Goal: Task Accomplishment & Management: Manage account settings

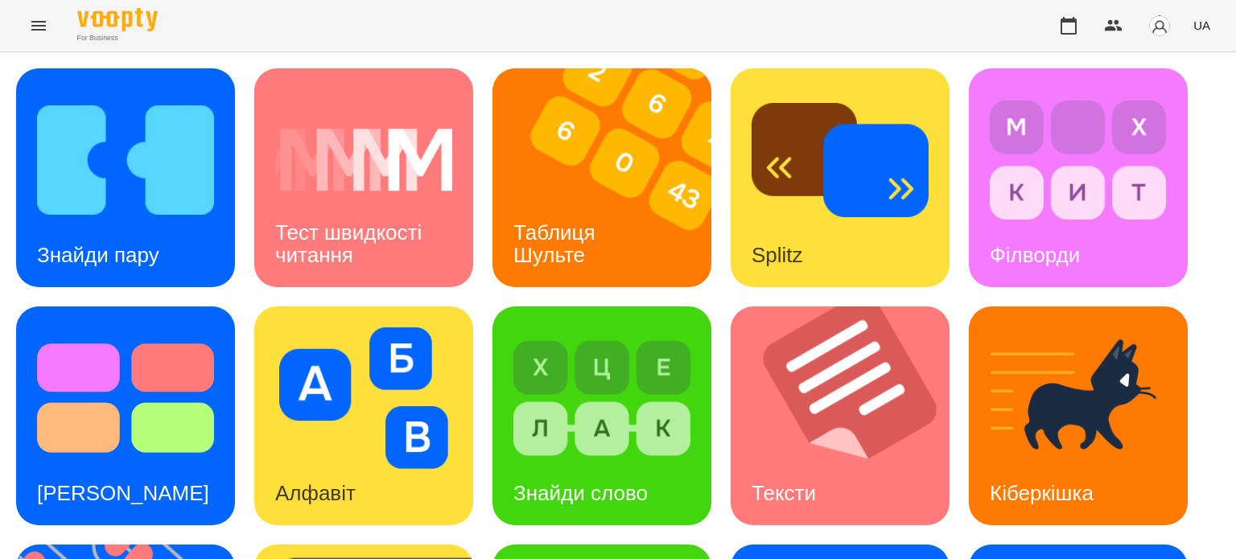
scroll to position [241, 0]
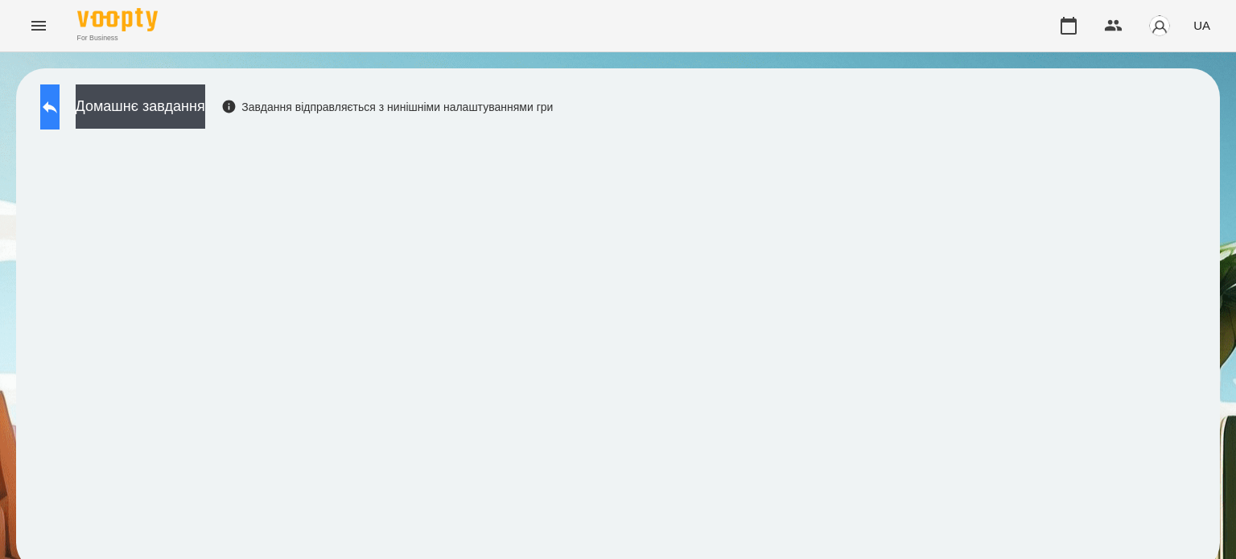
click at [60, 96] on button at bounding box center [49, 107] width 19 height 45
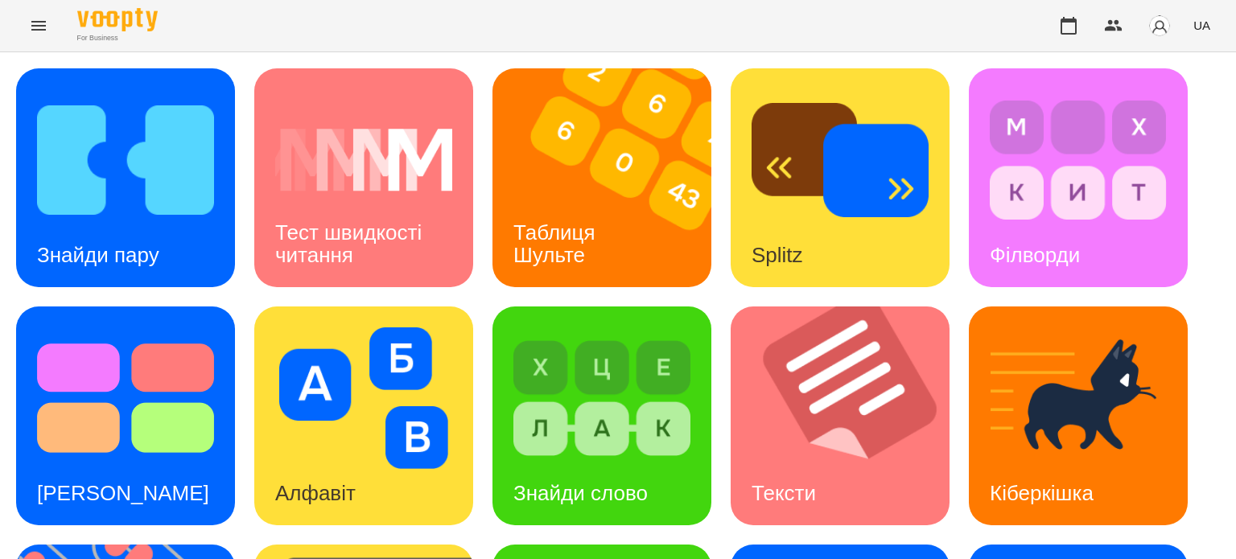
scroll to position [458, 0]
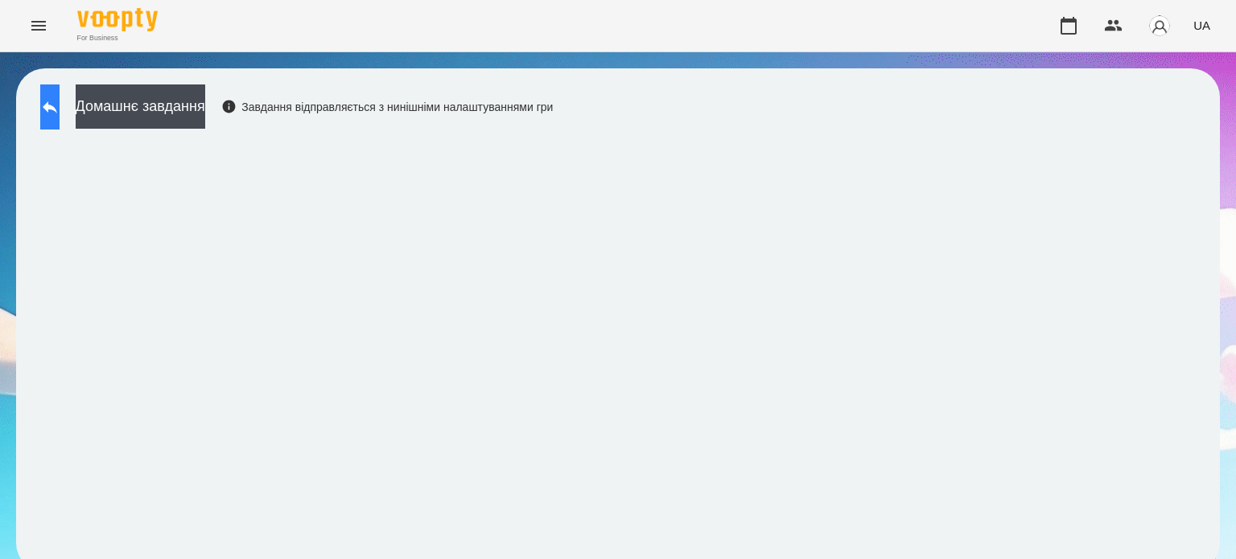
click at [57, 105] on icon at bounding box center [50, 107] width 14 height 12
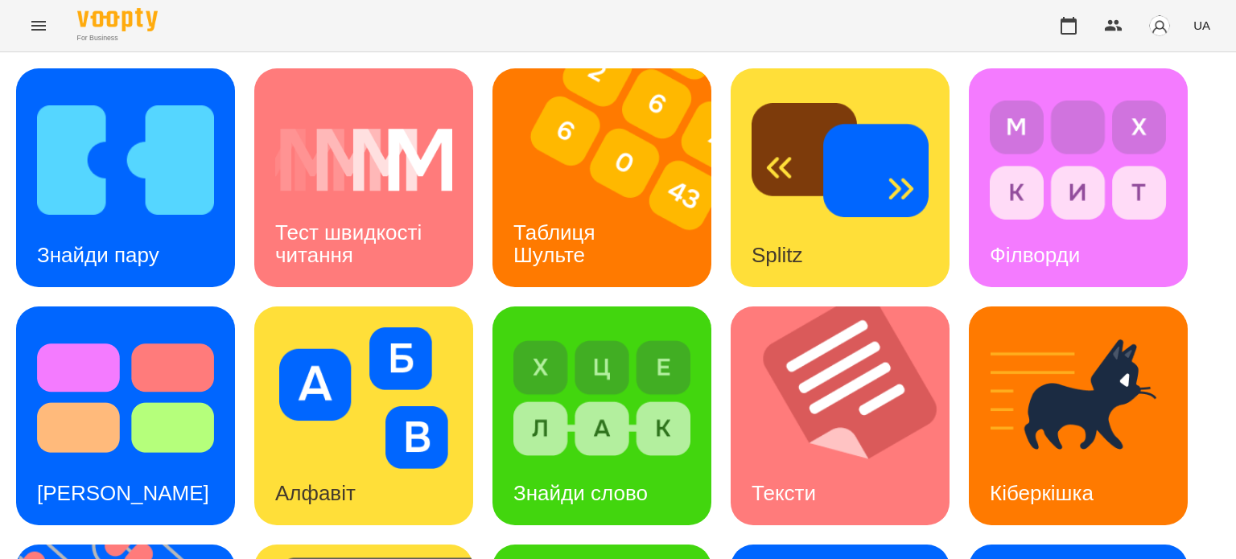
scroll to position [458, 0]
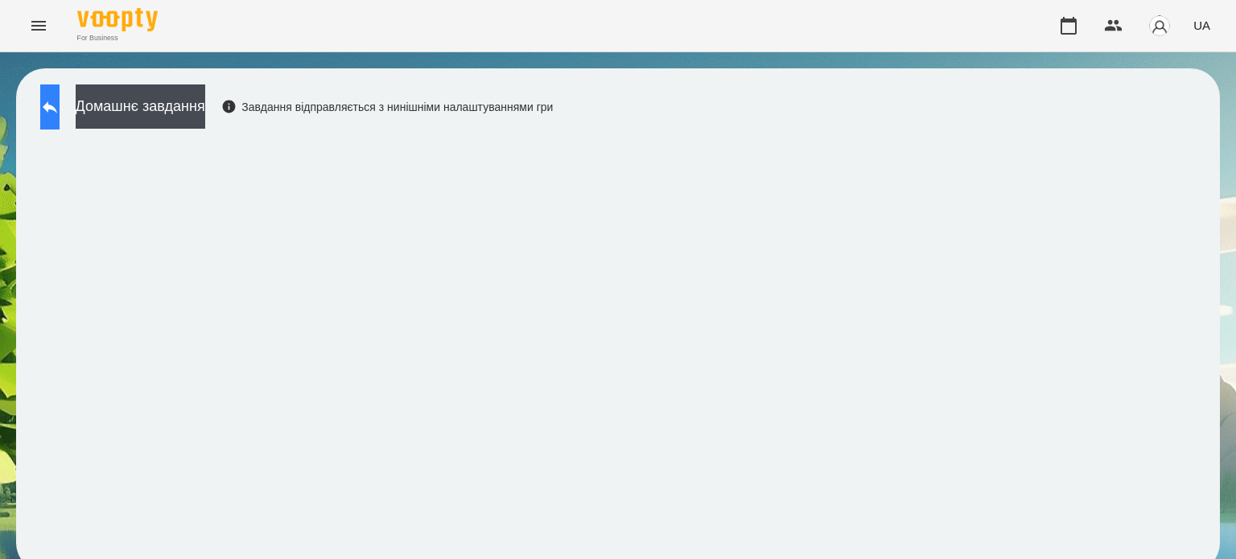
click at [60, 103] on icon at bounding box center [49, 106] width 19 height 19
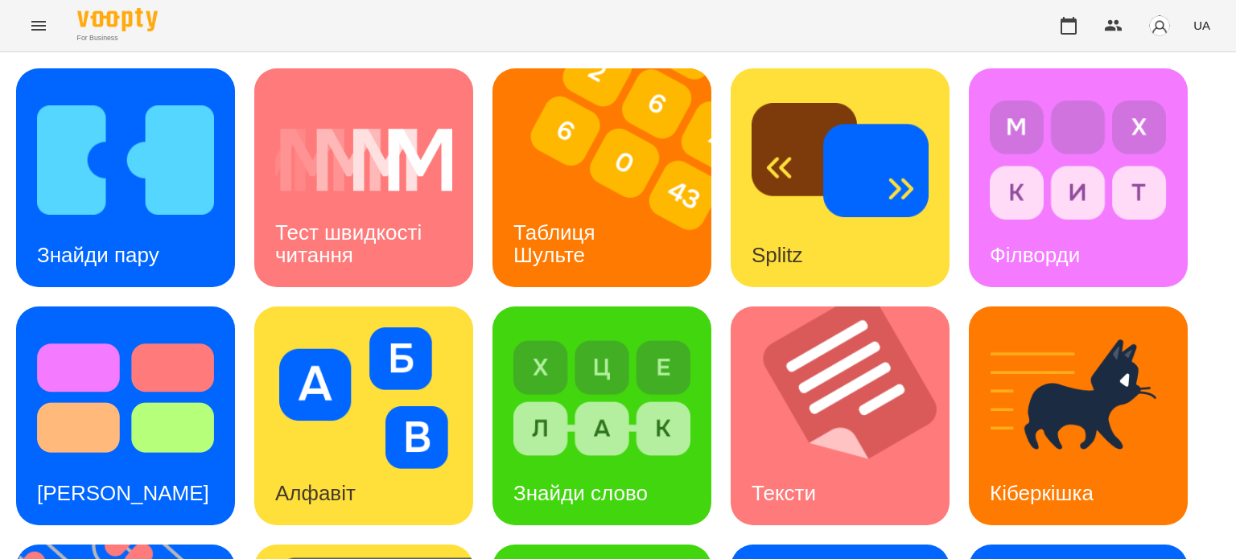
scroll to position [458, 0]
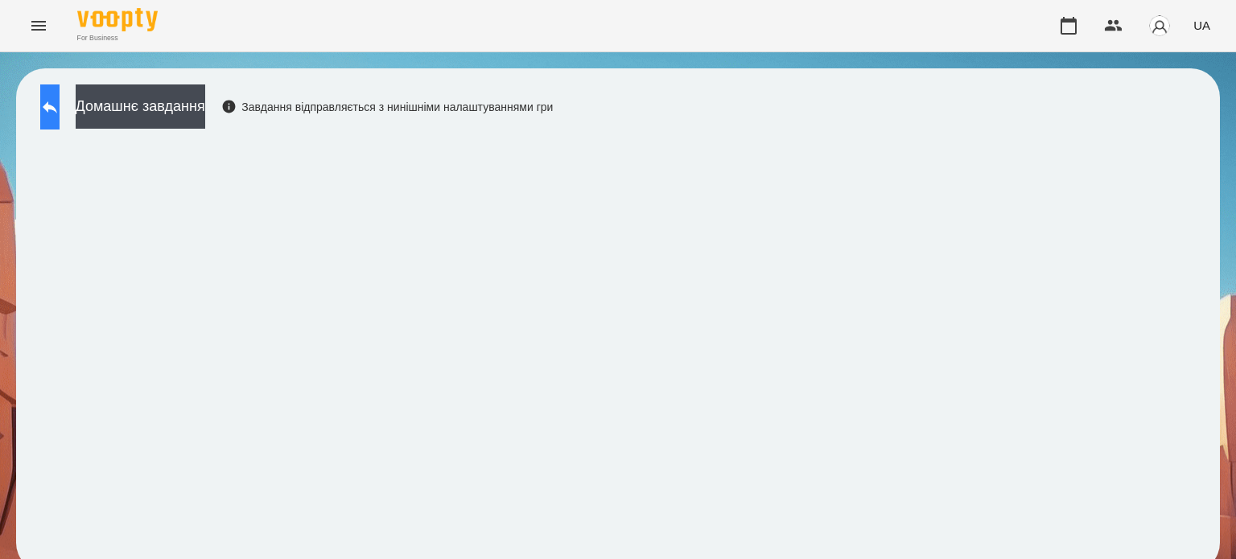
click at [57, 102] on icon at bounding box center [50, 107] width 14 height 12
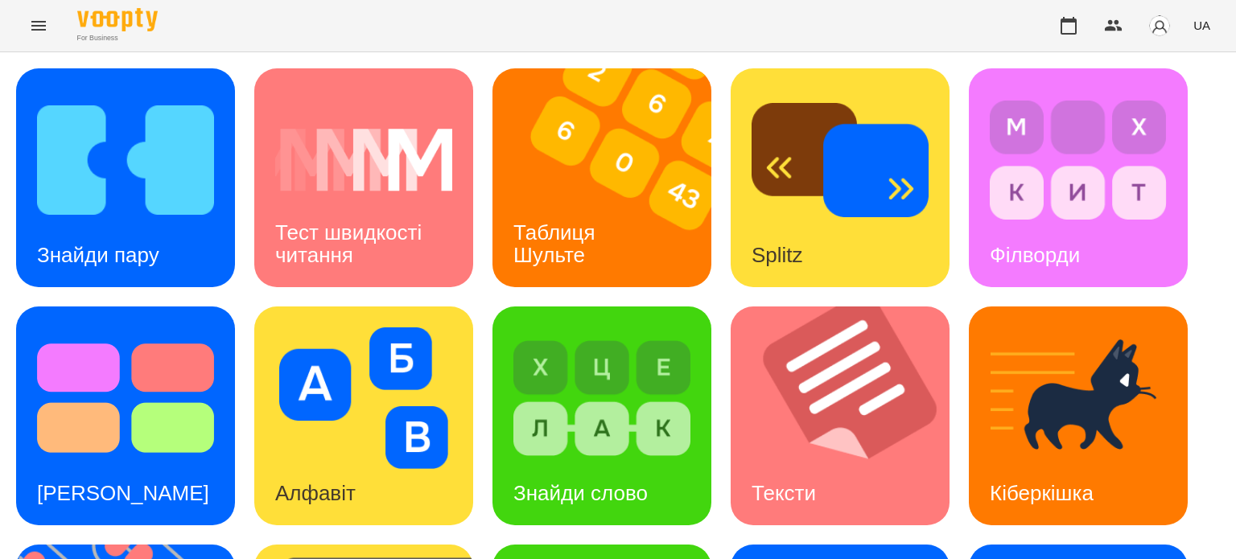
scroll to position [322, 0]
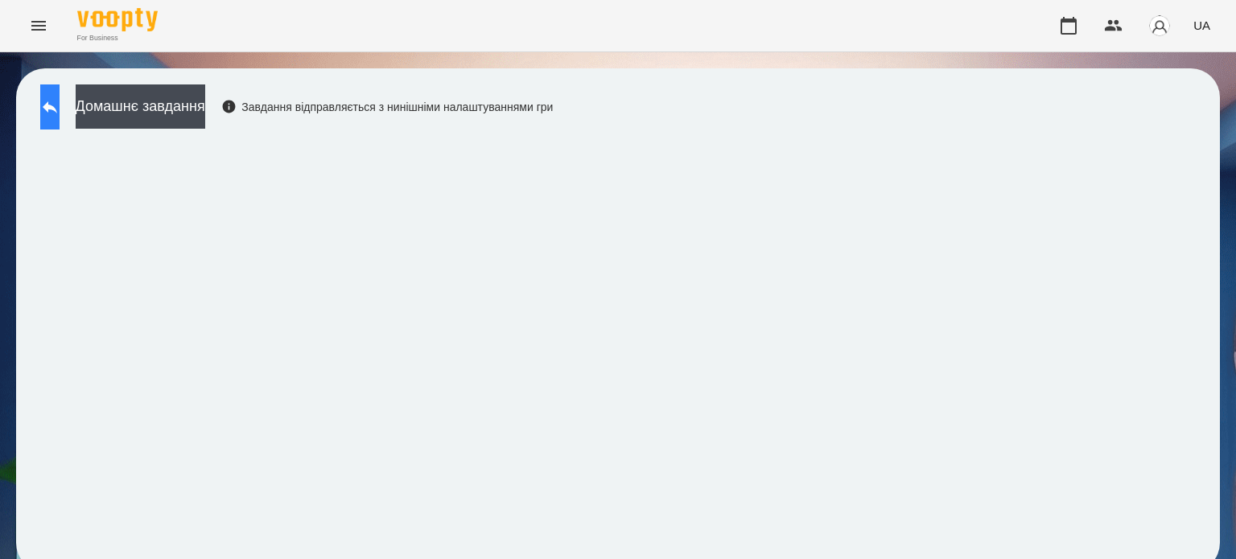
click at [57, 106] on icon at bounding box center [50, 107] width 14 height 12
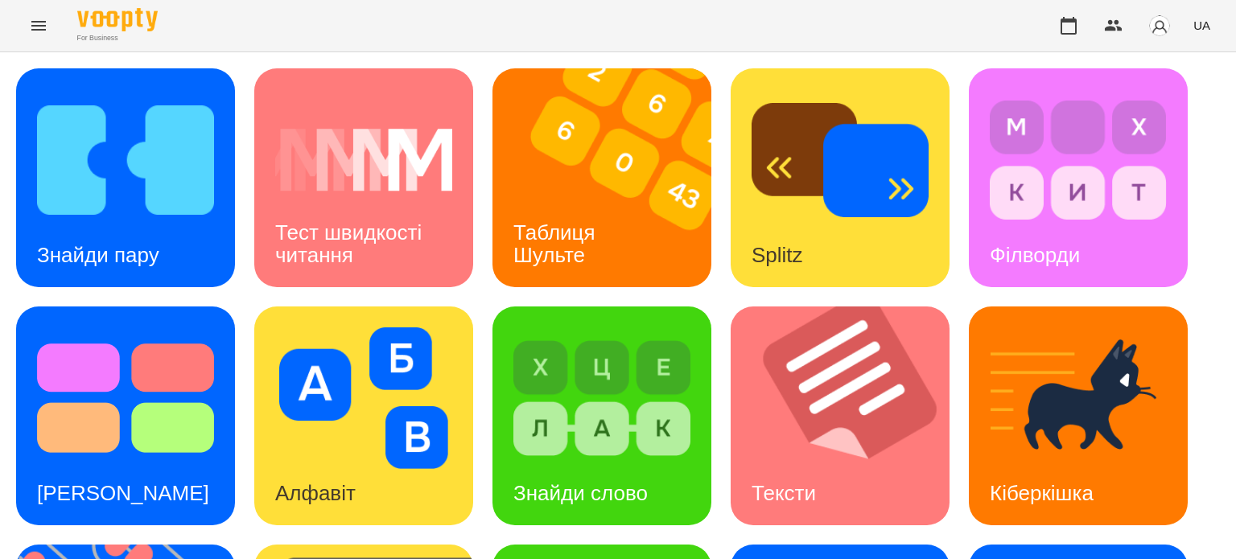
scroll to position [458, 0]
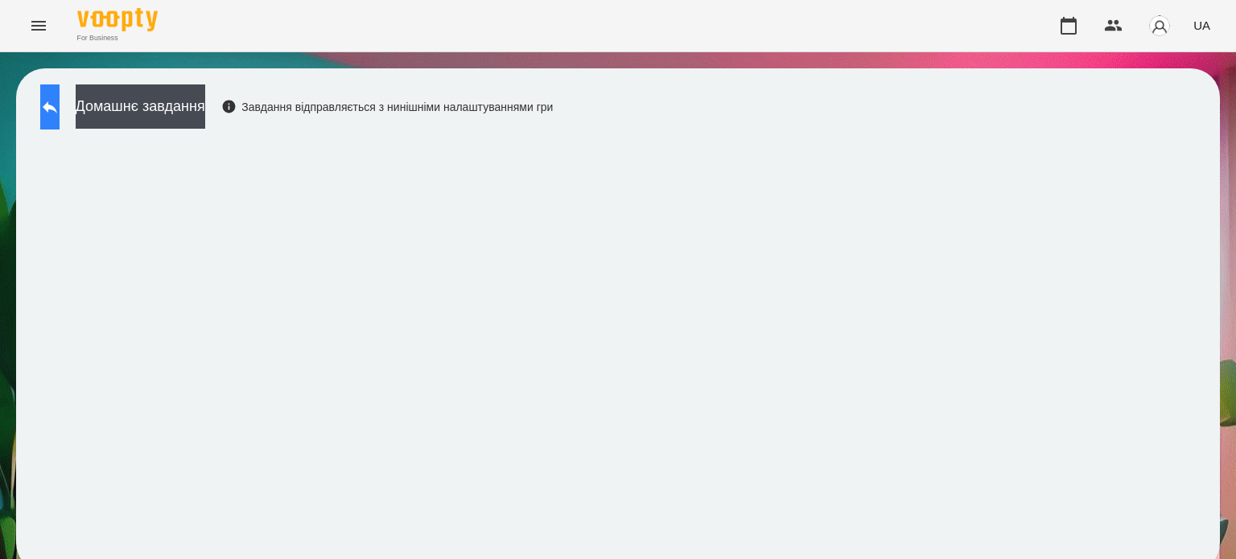
click at [60, 102] on icon at bounding box center [49, 106] width 19 height 19
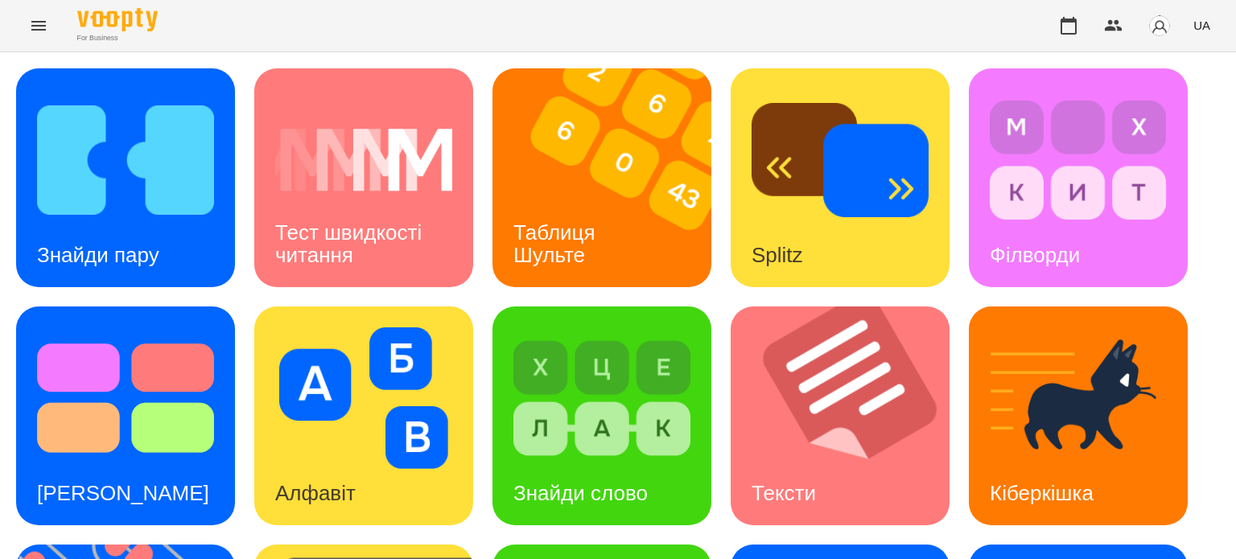
scroll to position [458, 0]
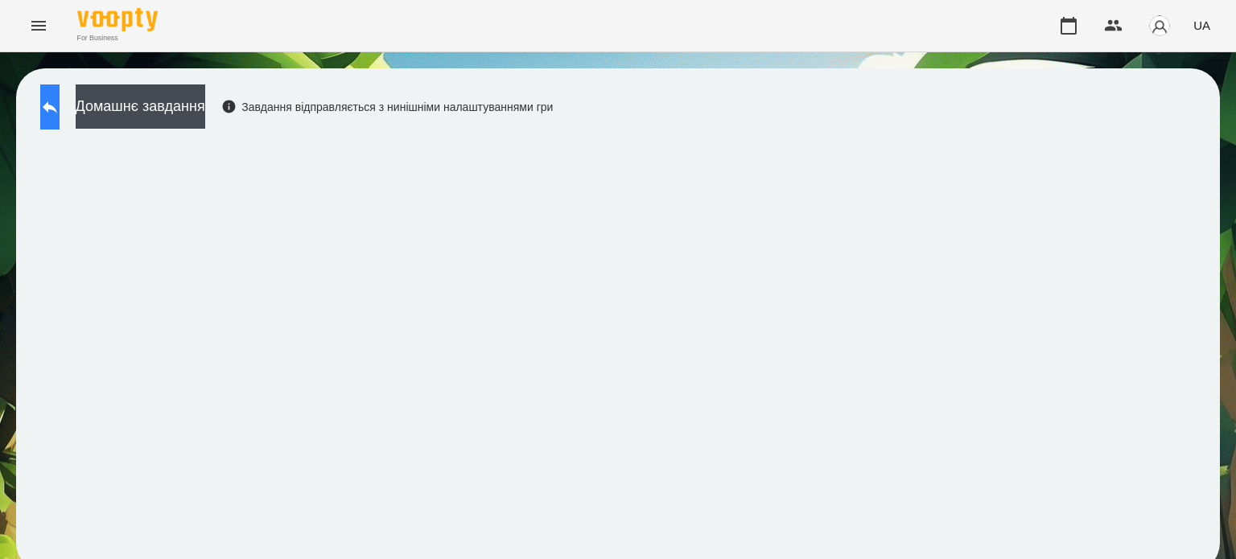
click at [60, 105] on icon at bounding box center [49, 106] width 19 height 19
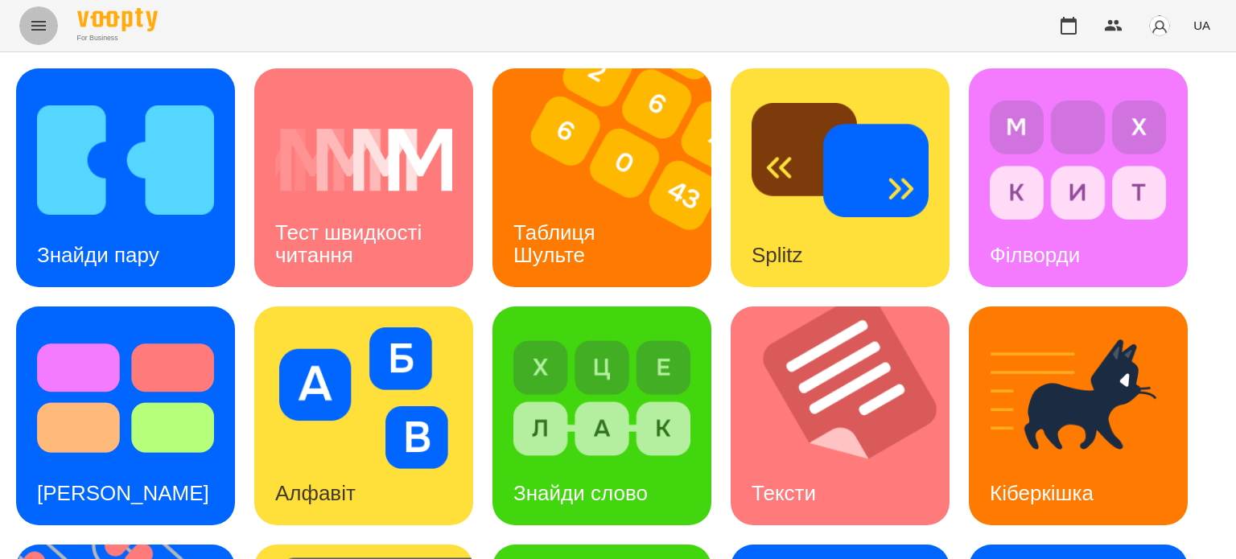
click at [37, 27] on icon "Menu" at bounding box center [38, 25] width 19 height 19
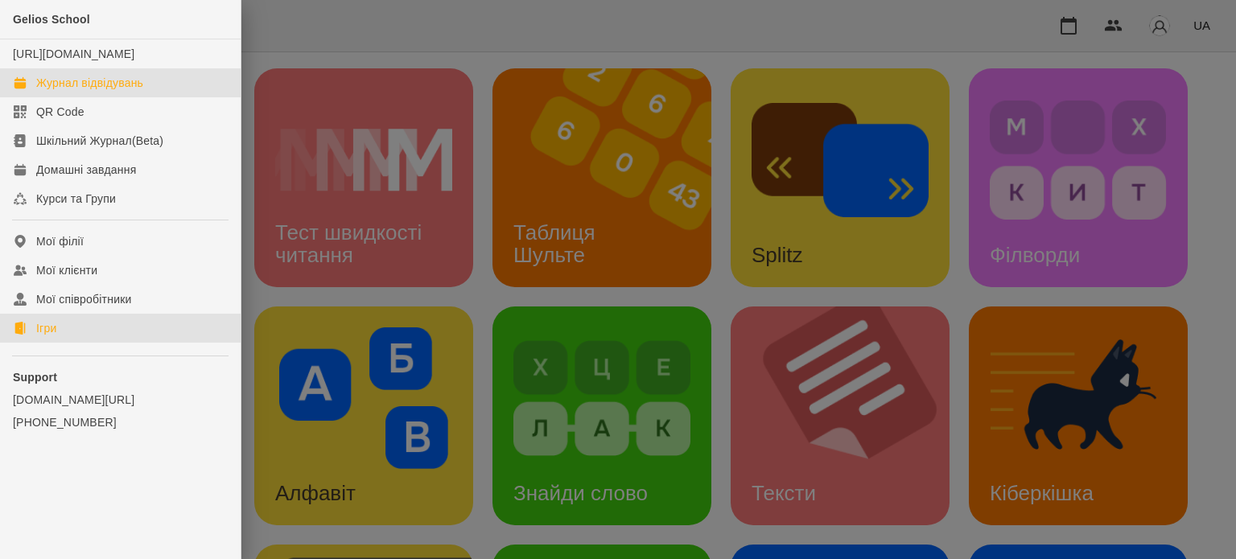
click at [83, 91] on div "Журнал відвідувань" at bounding box center [89, 83] width 107 height 16
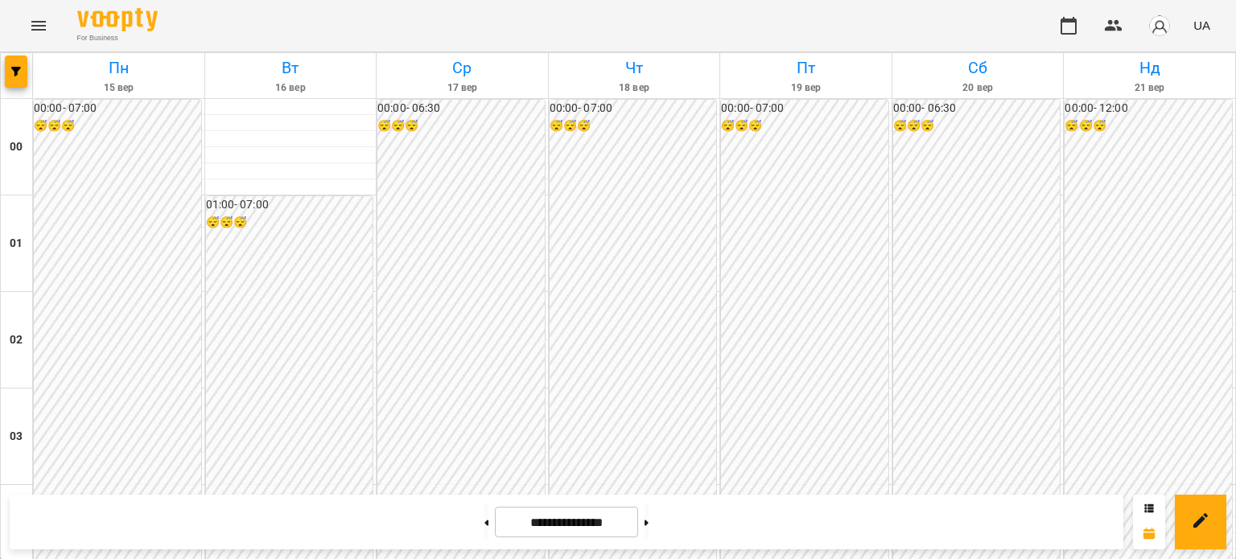
scroll to position [1529, 0]
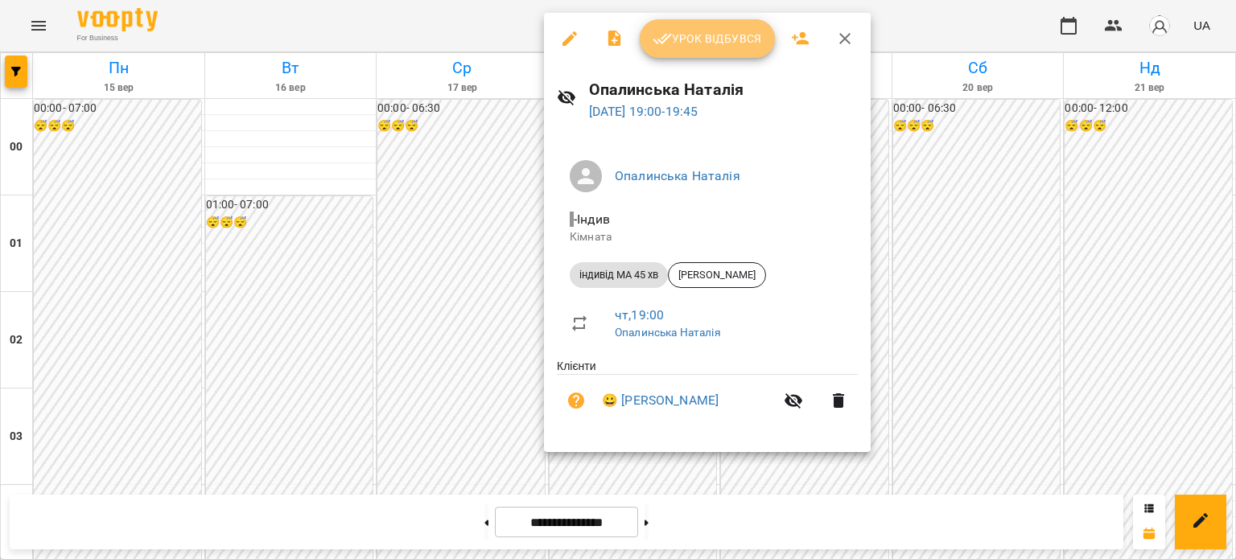
click at [701, 43] on span "Урок відбувся" at bounding box center [707, 38] width 109 height 19
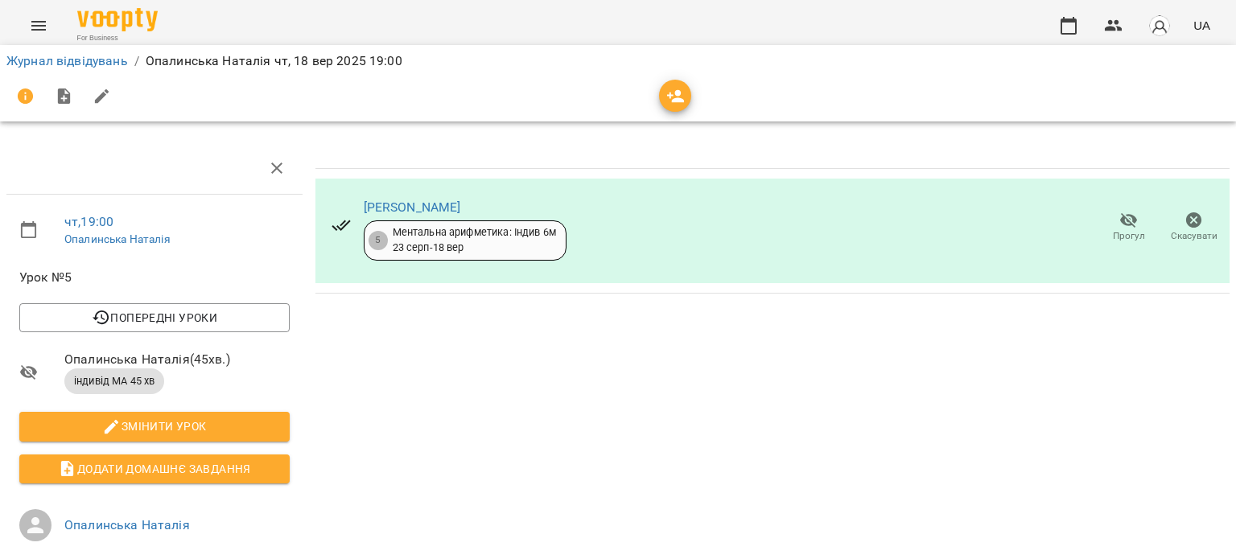
click at [39, 25] on icon "Menu" at bounding box center [38, 25] width 19 height 19
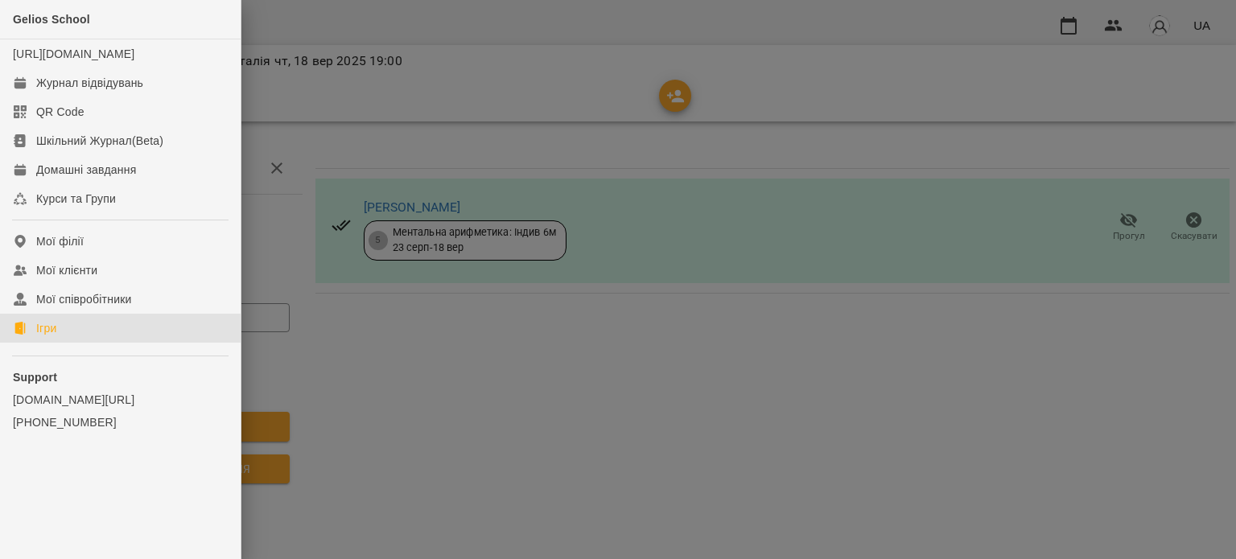
click at [42, 336] on div "Ігри" at bounding box center [46, 328] width 20 height 16
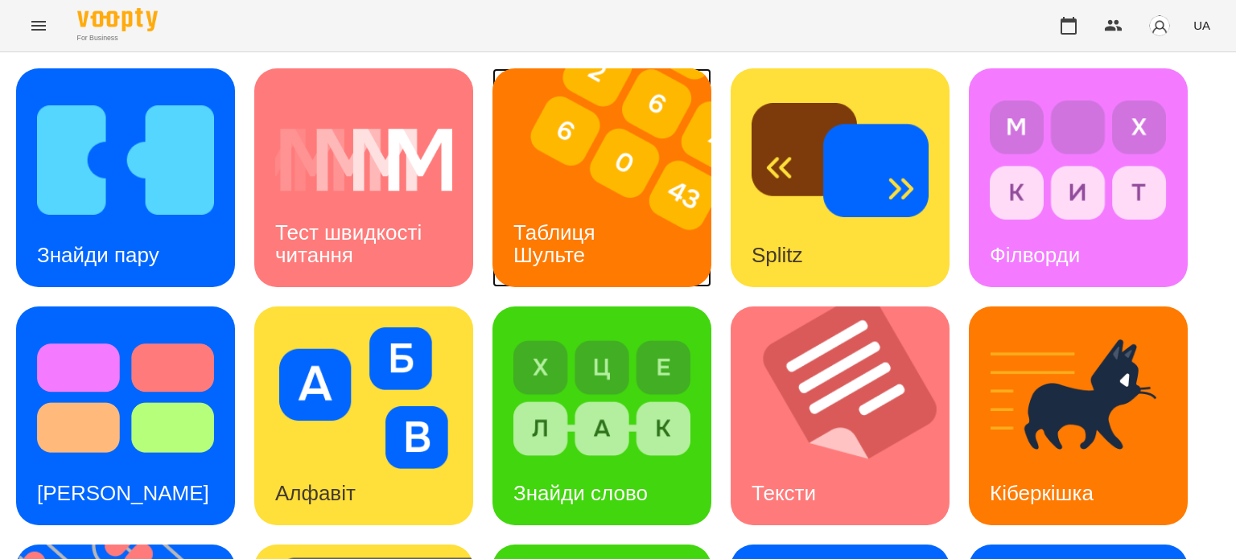
click at [551, 223] on h3 "Таблиця Шульте" at bounding box center [557, 244] width 88 height 46
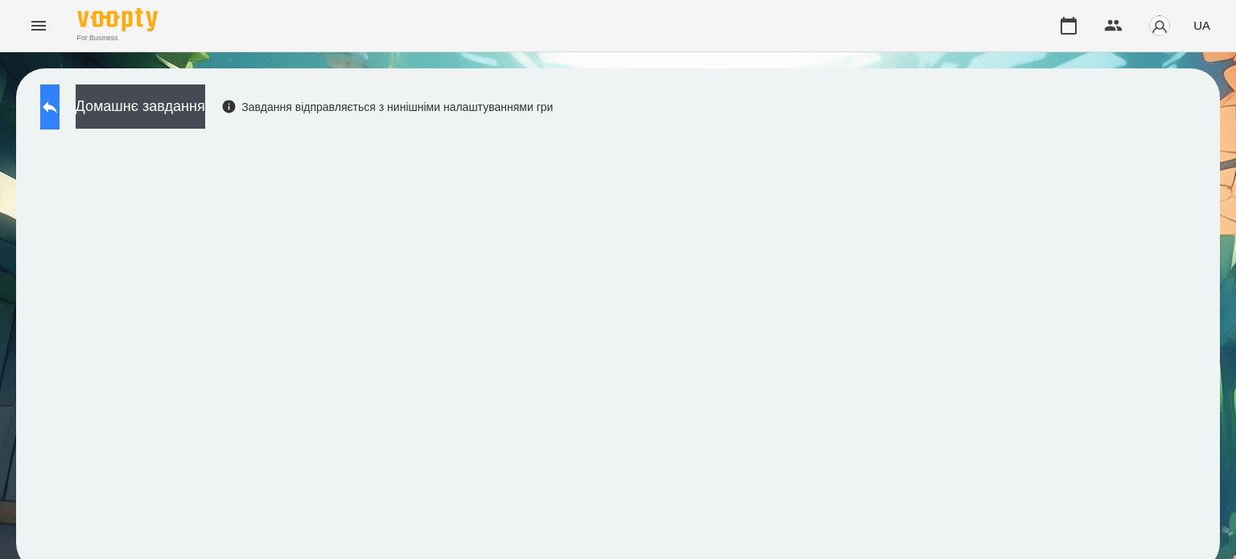
click at [60, 110] on icon at bounding box center [49, 106] width 19 height 19
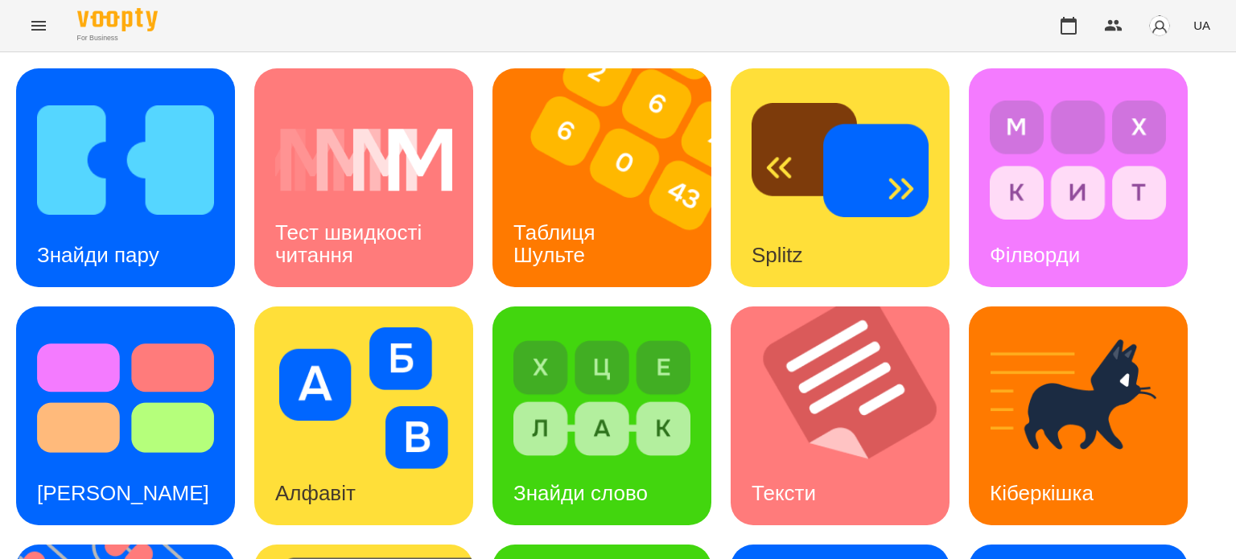
scroll to position [458, 0]
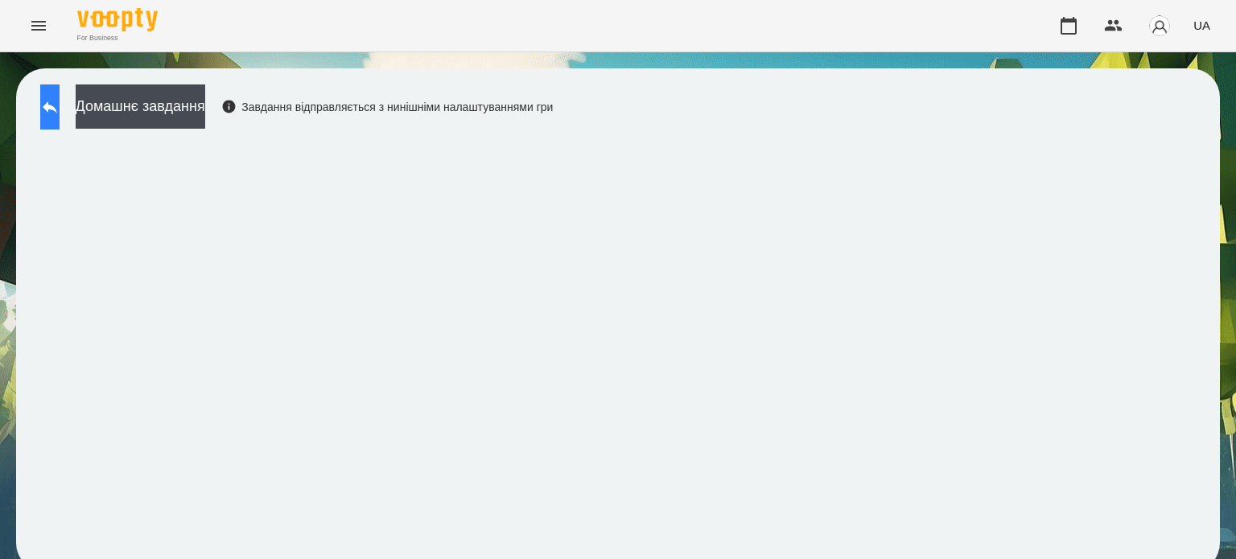
click at [58, 104] on icon at bounding box center [49, 106] width 19 height 19
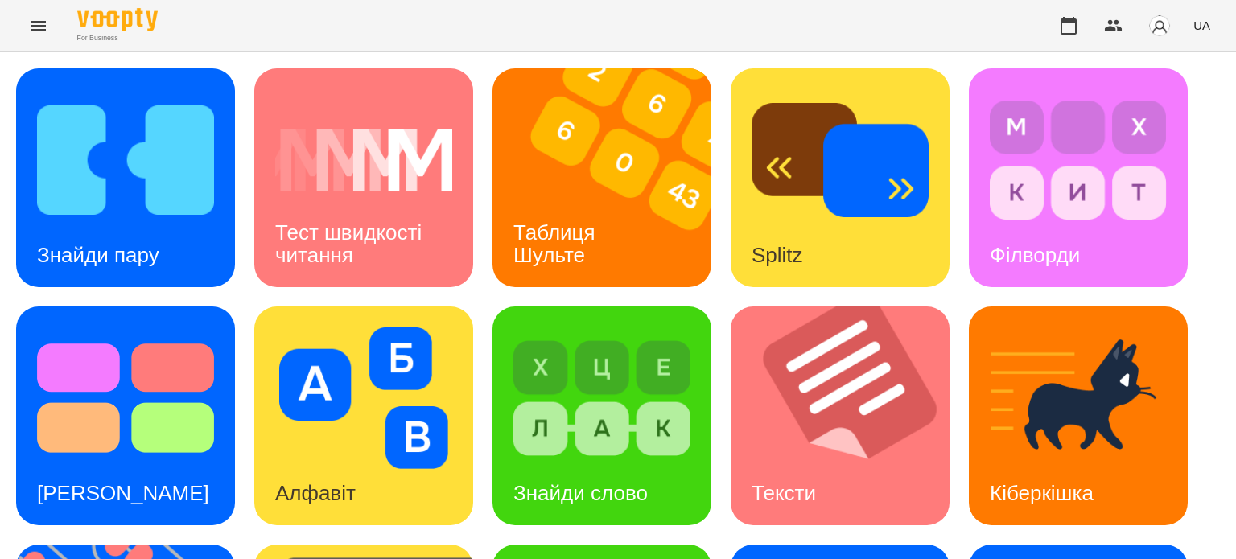
scroll to position [322, 0]
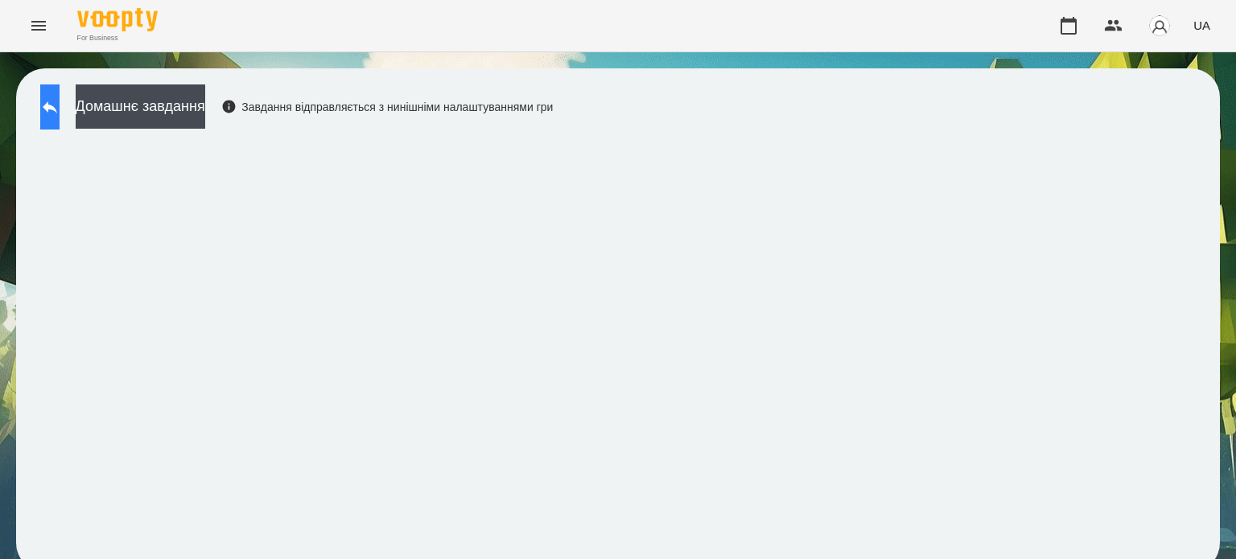
click at [60, 98] on icon at bounding box center [49, 106] width 19 height 19
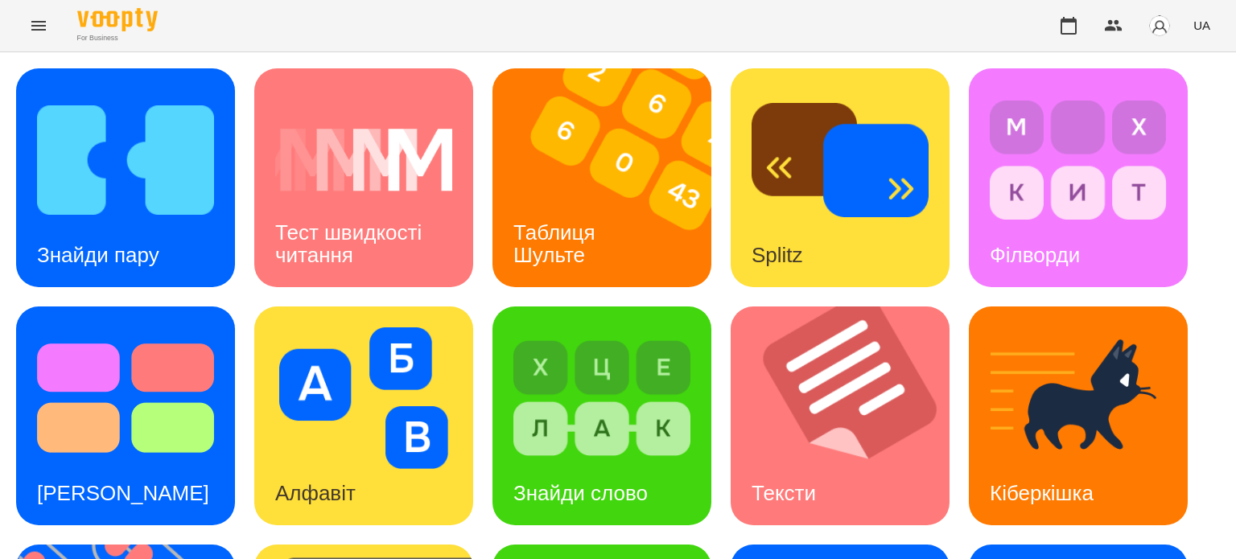
scroll to position [458, 0]
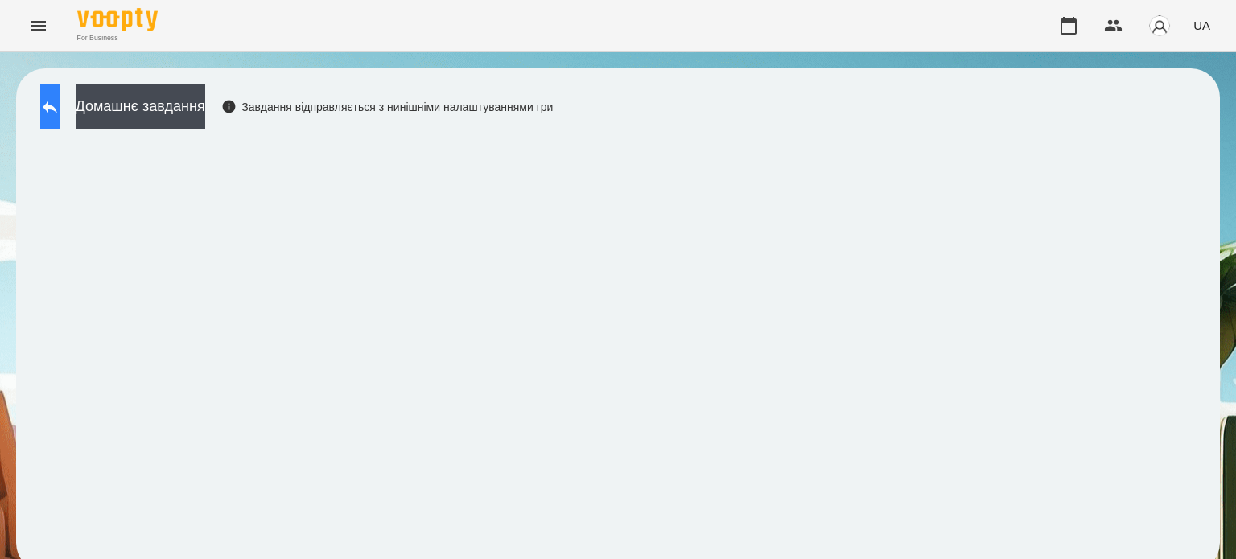
click at [60, 113] on icon at bounding box center [49, 106] width 19 height 19
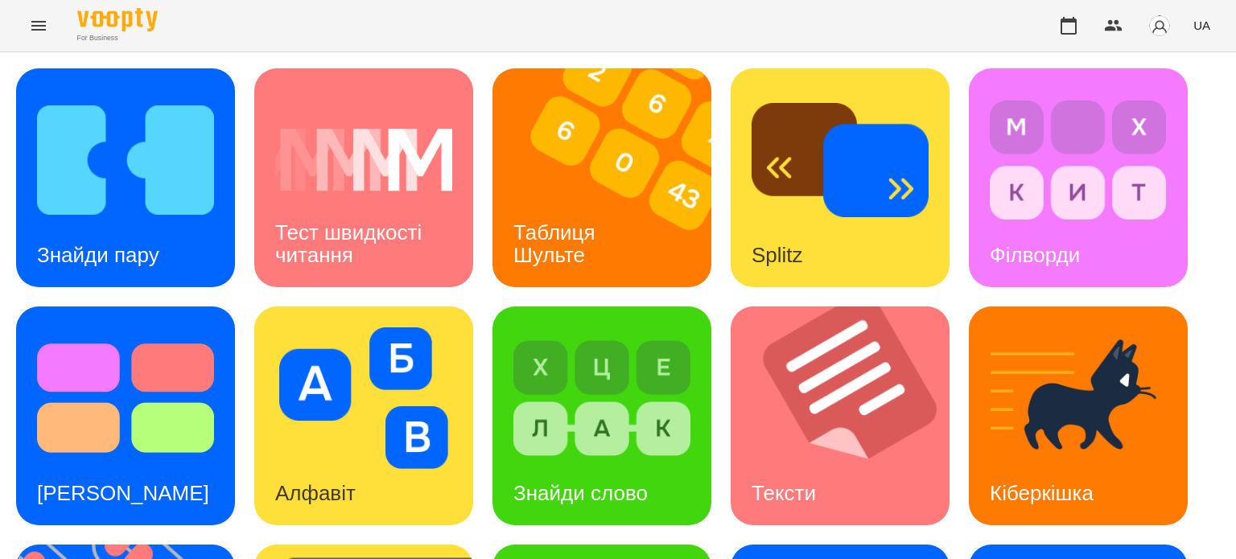
scroll to position [458, 0]
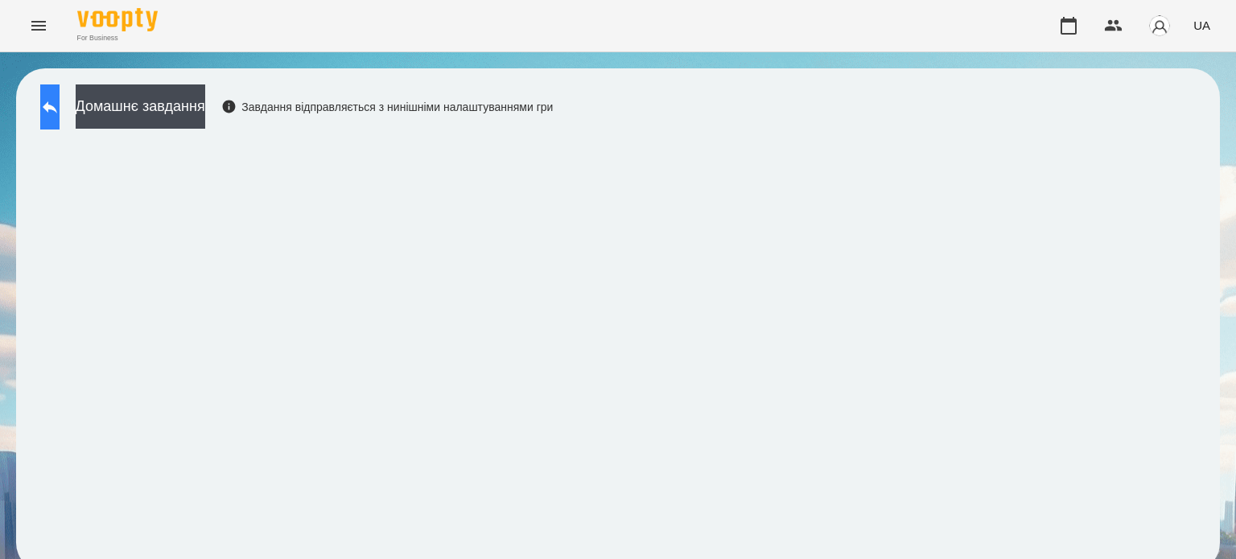
click at [60, 100] on icon at bounding box center [49, 106] width 19 height 19
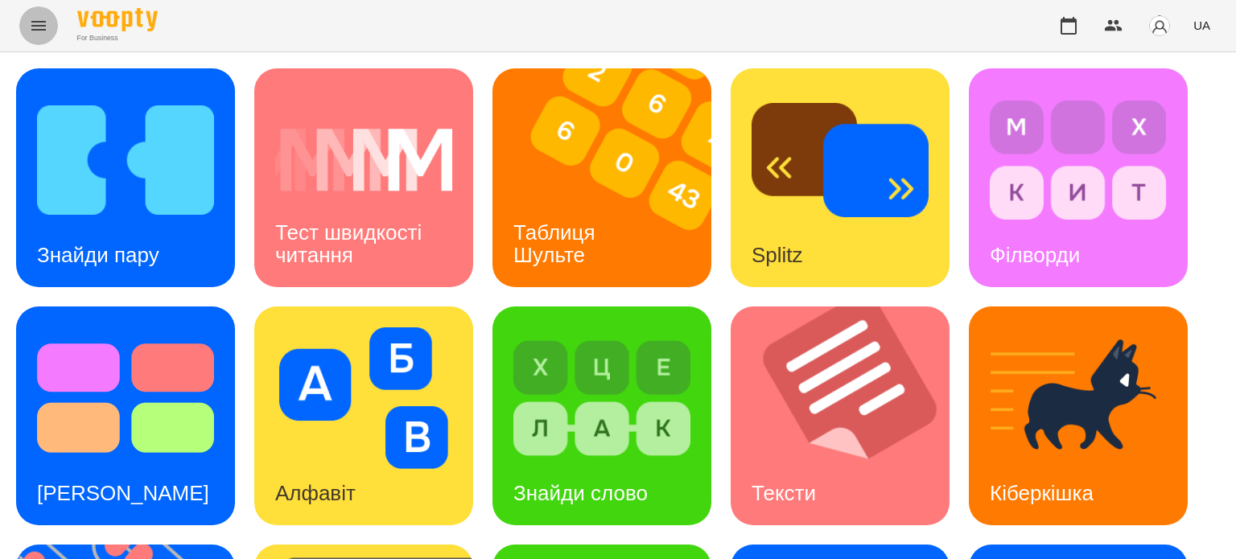
click at [31, 25] on icon "Menu" at bounding box center [38, 25] width 19 height 19
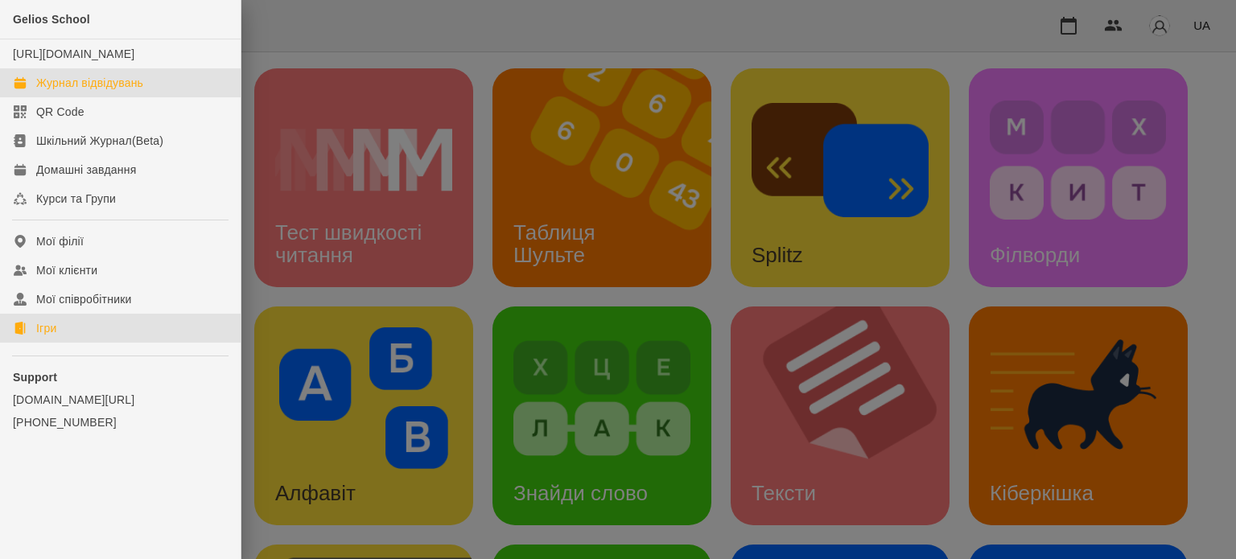
click at [90, 91] on div "Журнал відвідувань" at bounding box center [89, 83] width 107 height 16
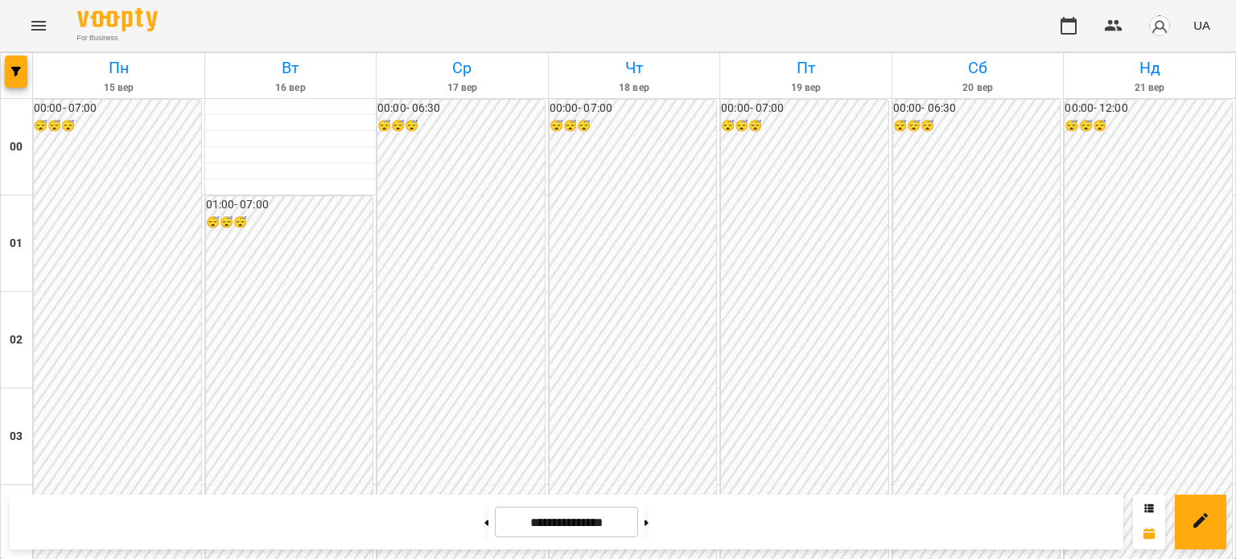
scroll to position [1849, 0]
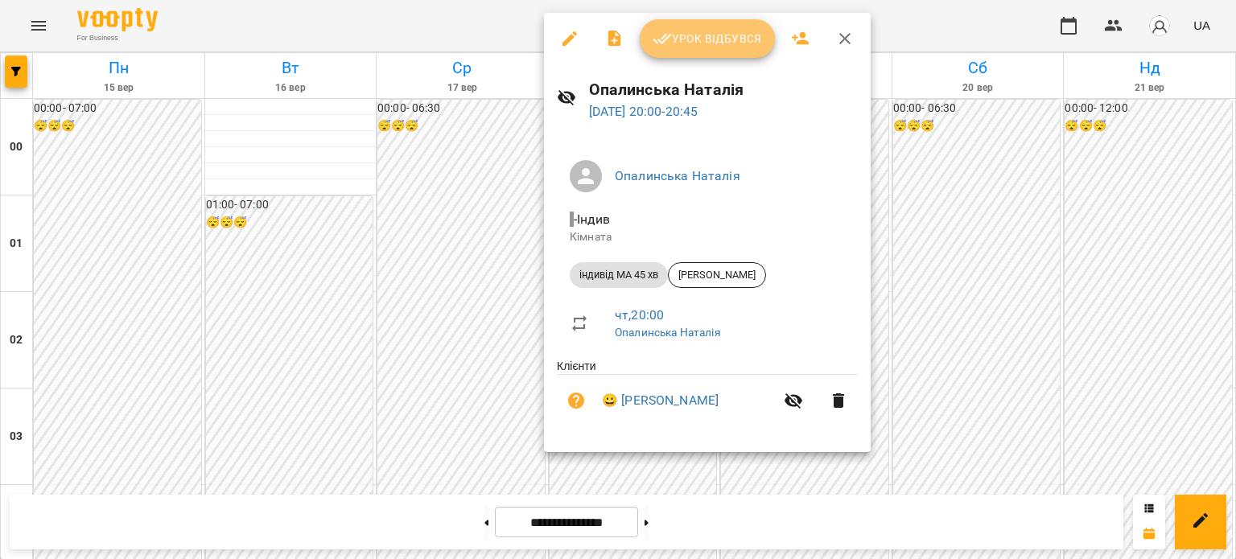
click at [699, 40] on span "Урок відбувся" at bounding box center [707, 38] width 109 height 19
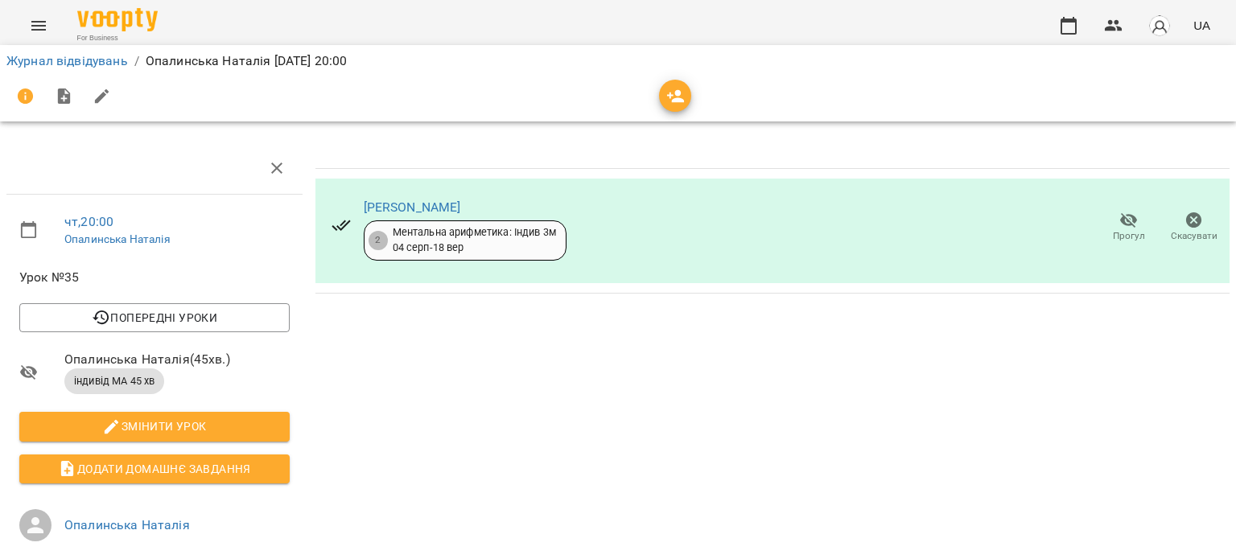
click at [35, 19] on icon "Menu" at bounding box center [38, 25] width 19 height 19
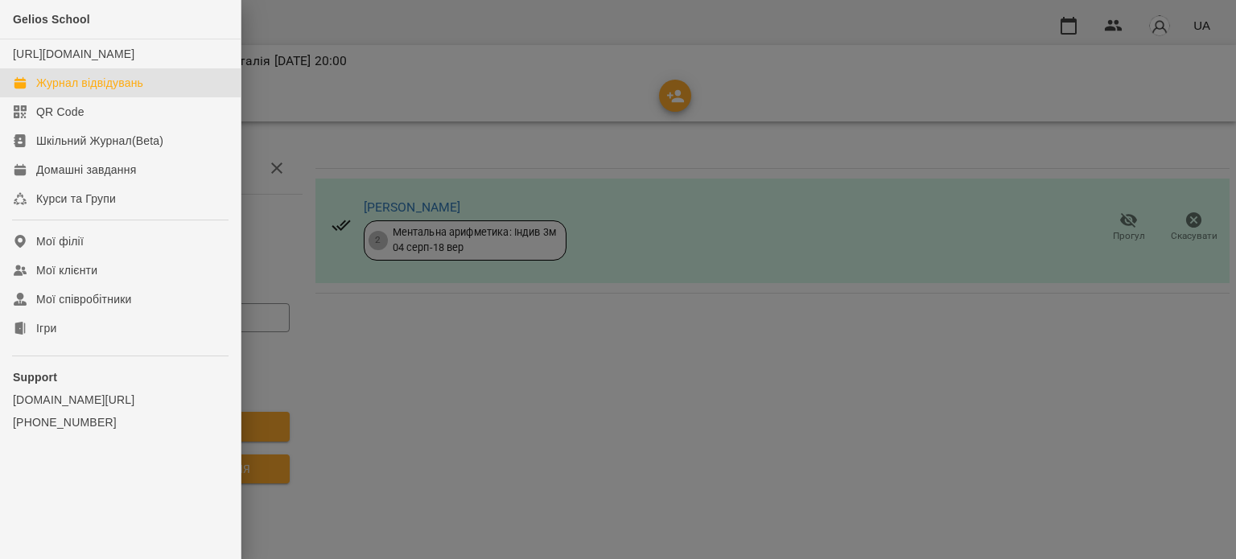
click at [92, 91] on div "Журнал відвідувань" at bounding box center [89, 83] width 107 height 16
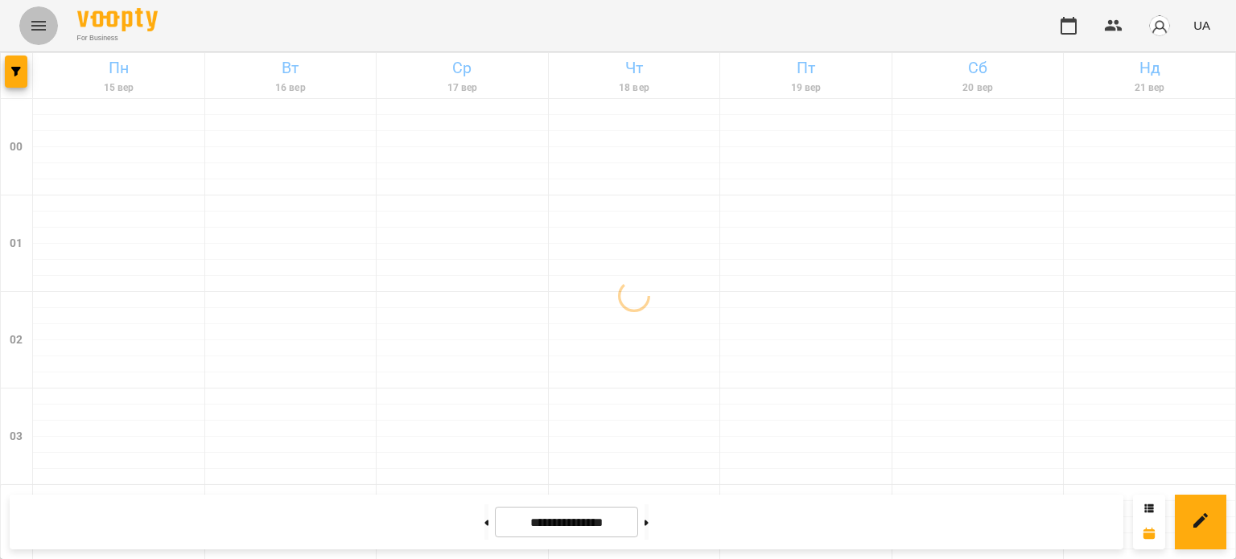
click at [37, 23] on icon "Menu" at bounding box center [38, 25] width 19 height 19
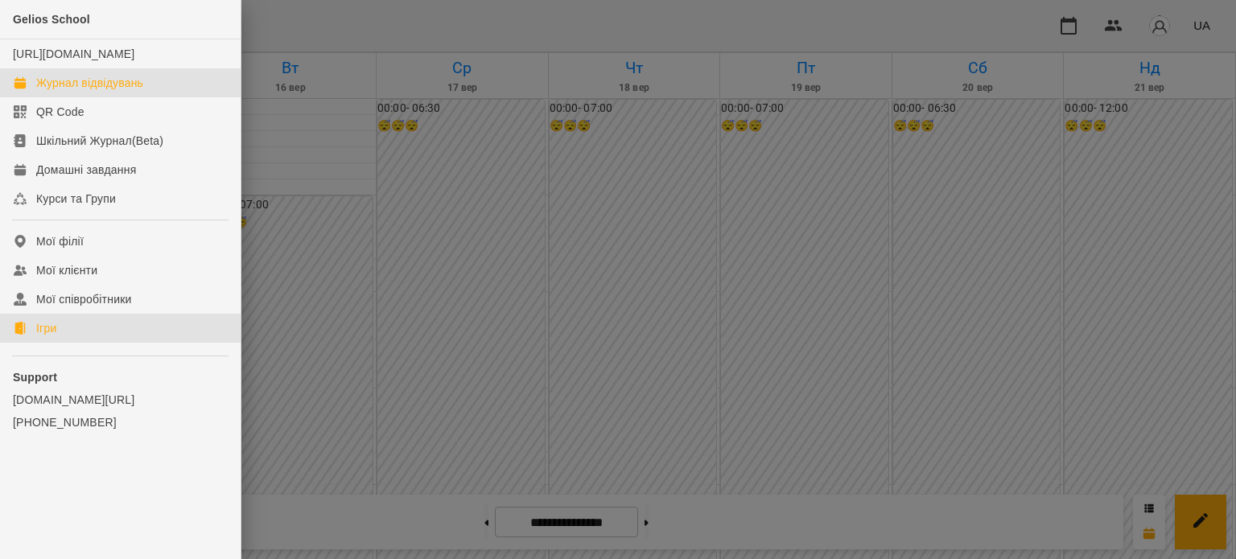
click at [48, 336] on div "Ігри" at bounding box center [46, 328] width 20 height 16
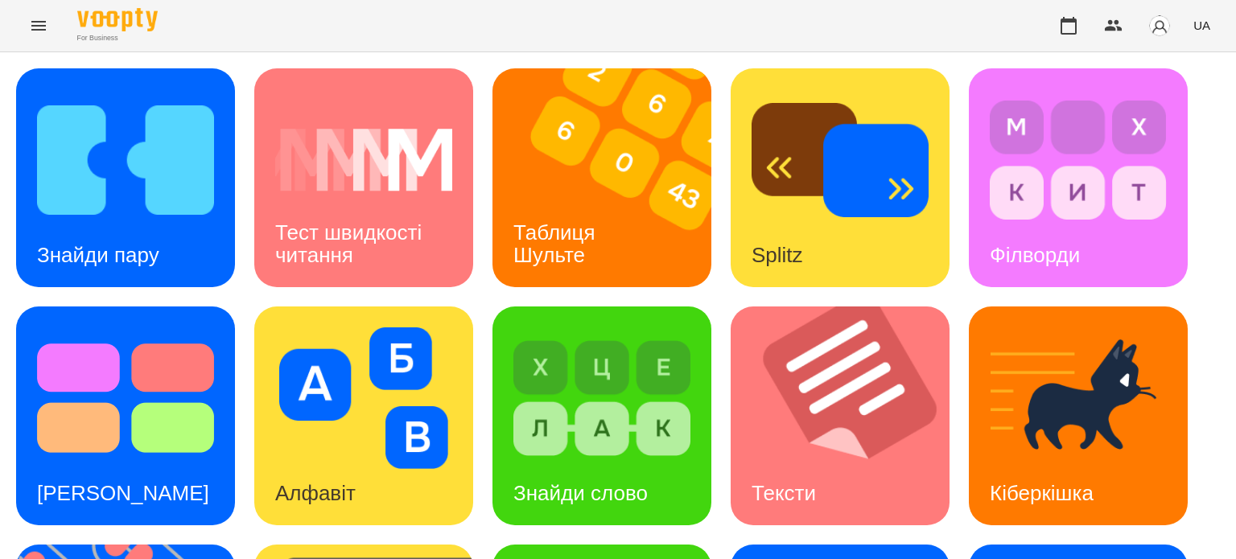
scroll to position [402, 0]
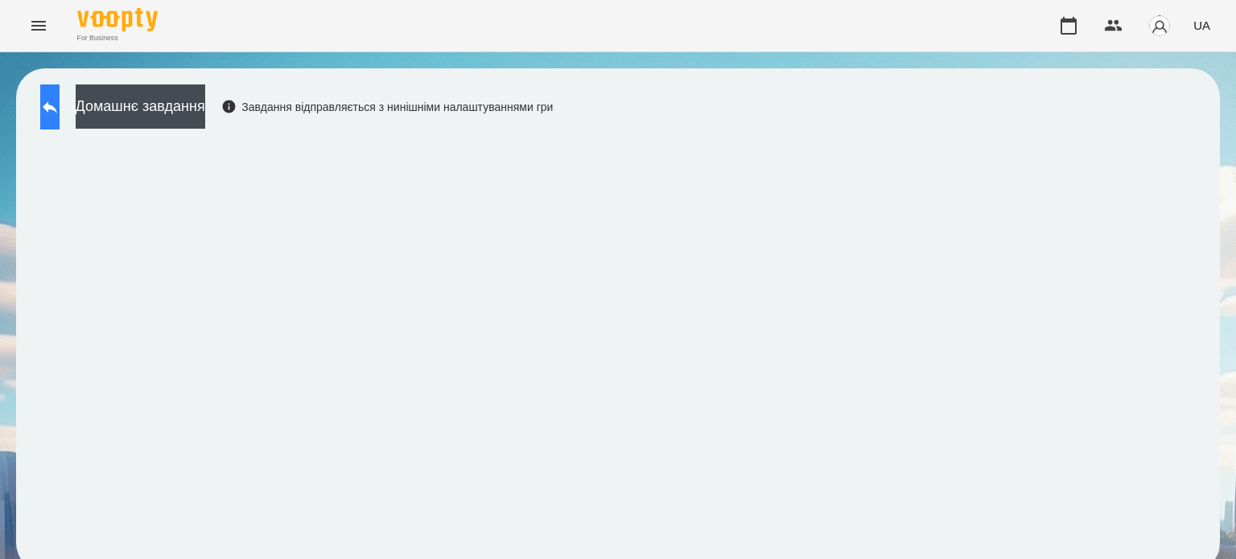
click at [60, 118] on button at bounding box center [49, 107] width 19 height 45
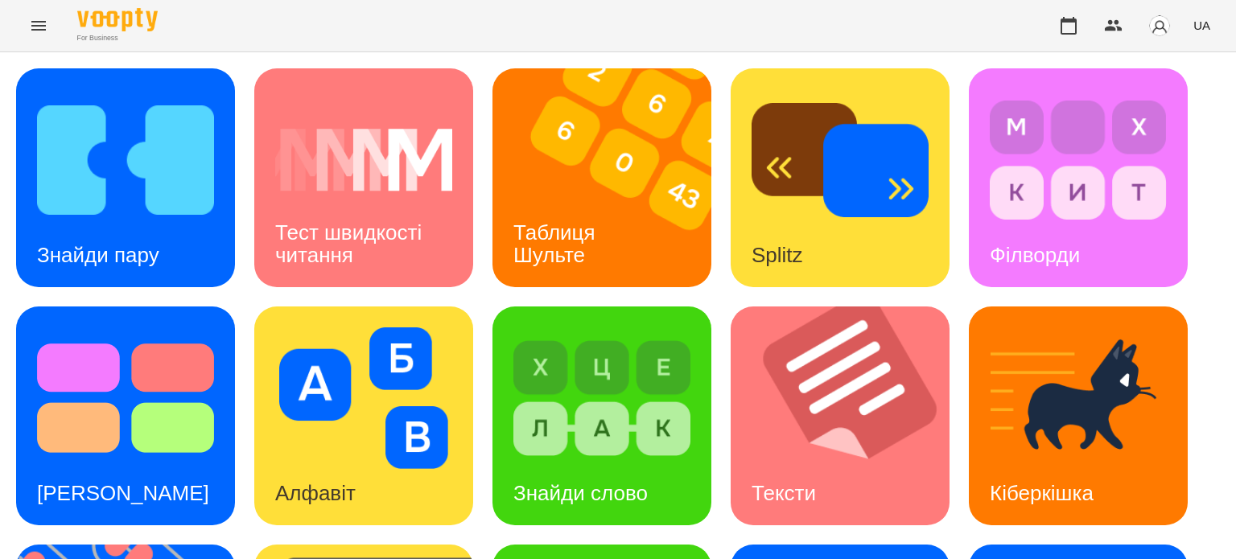
scroll to position [458, 0]
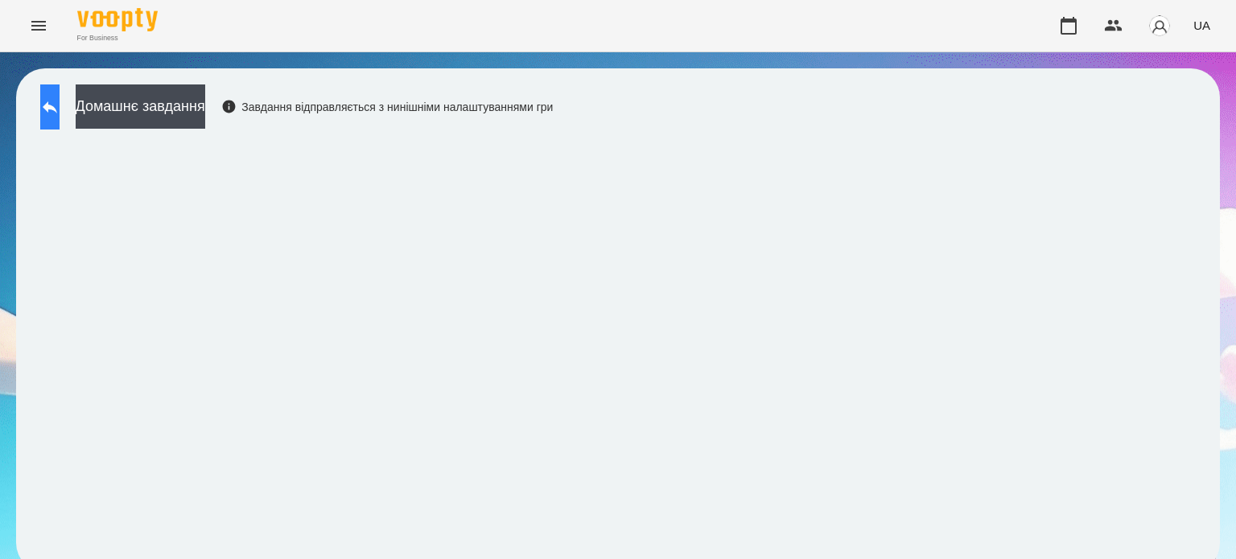
click at [60, 98] on button at bounding box center [49, 107] width 19 height 45
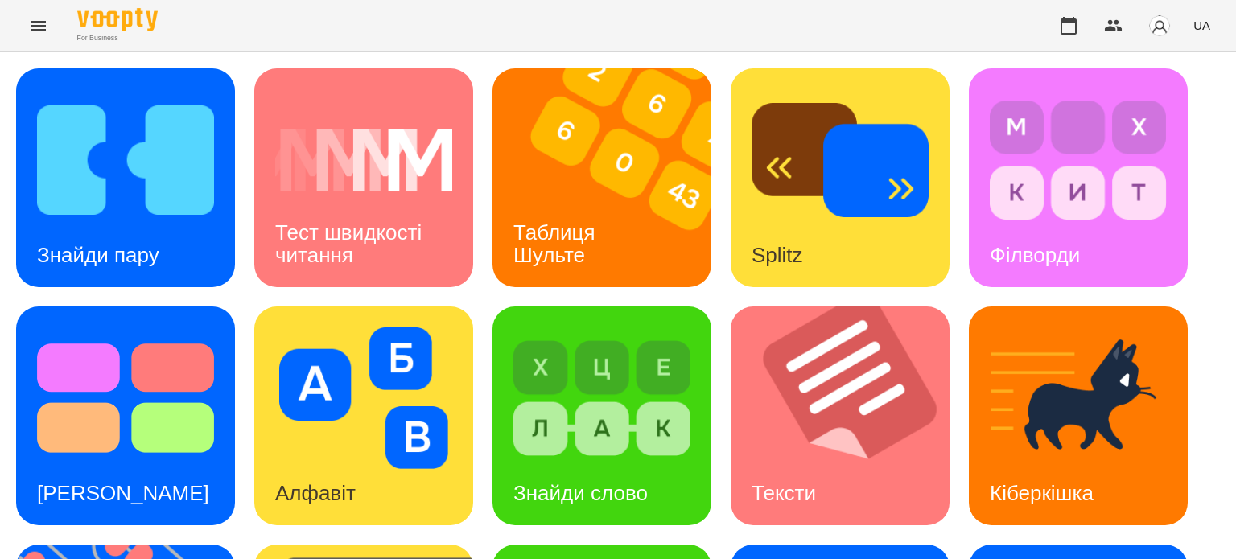
scroll to position [458, 0]
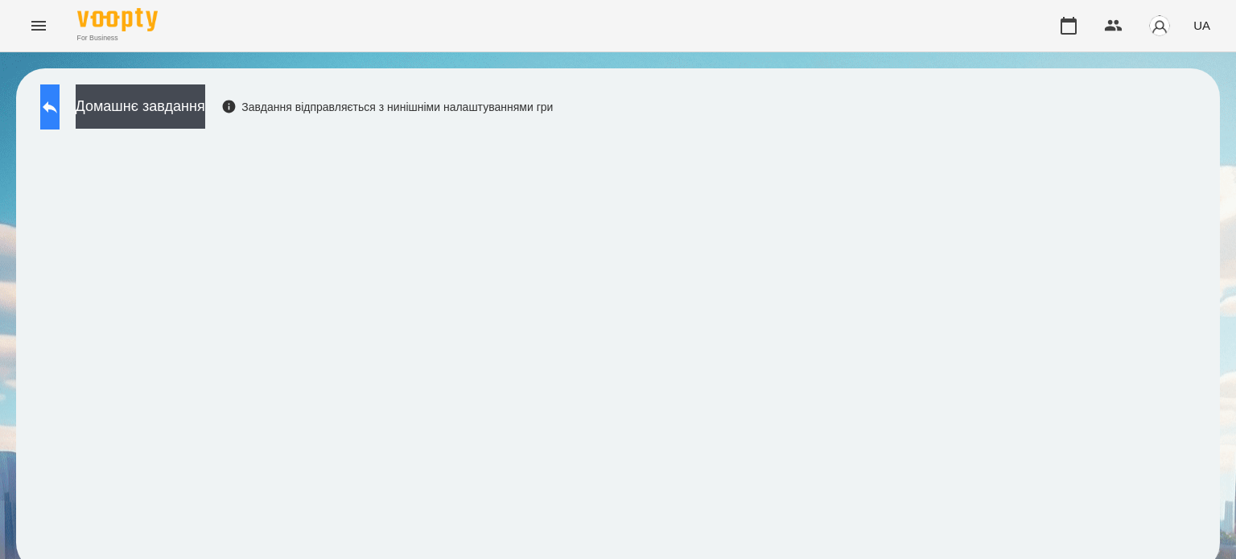
click at [60, 113] on icon at bounding box center [49, 106] width 19 height 19
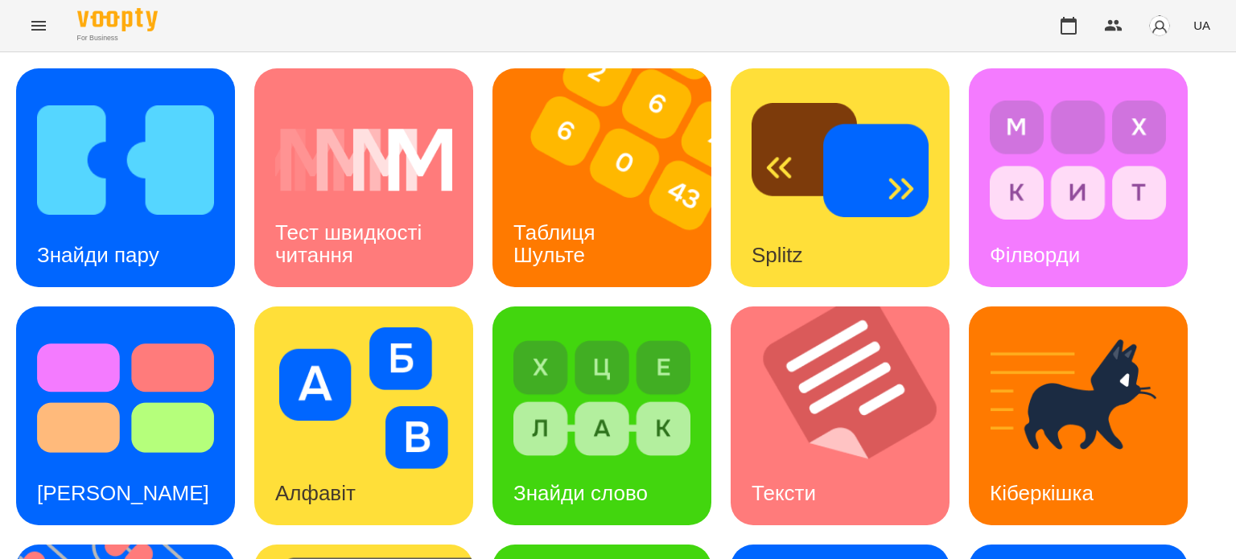
scroll to position [458, 0]
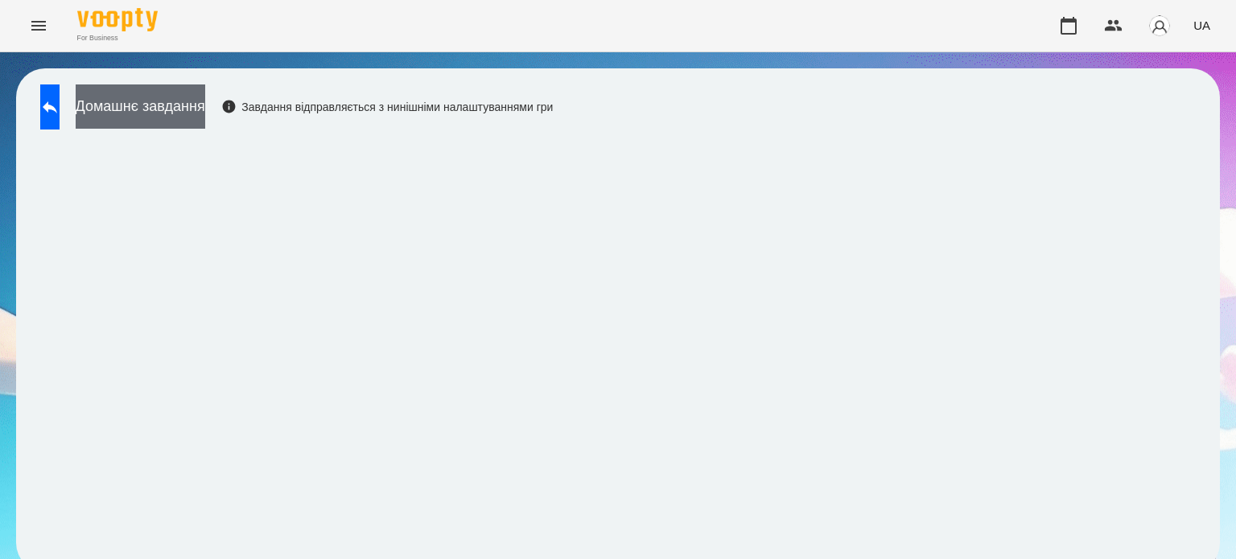
click at [198, 105] on button "Домашнє завдання" at bounding box center [141, 107] width 130 height 44
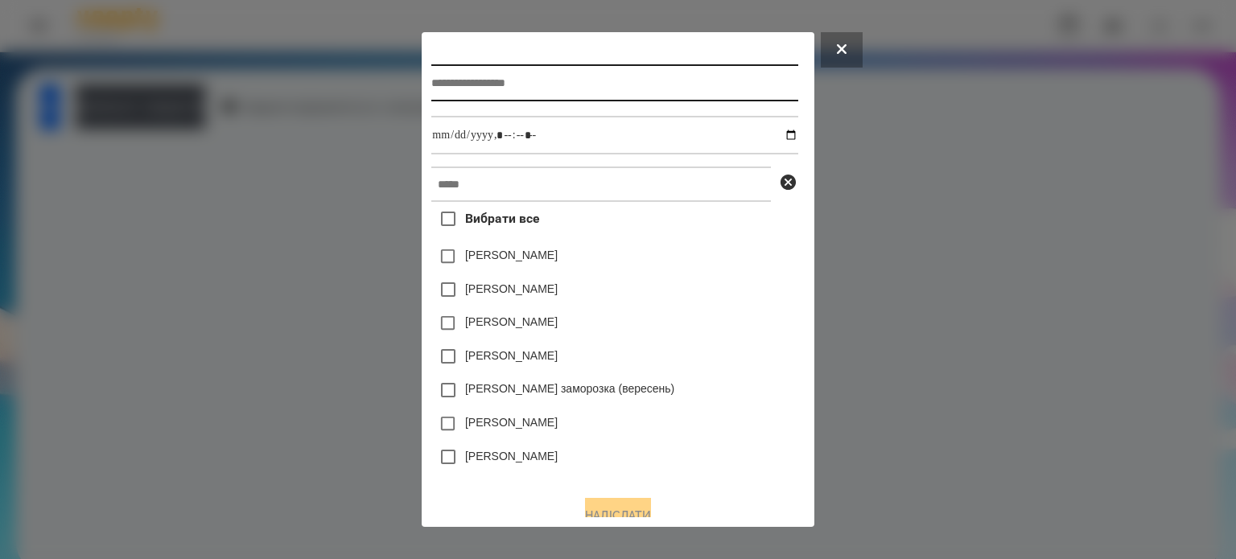
click at [434, 86] on input "text" at bounding box center [614, 82] width 366 height 37
type input "**********"
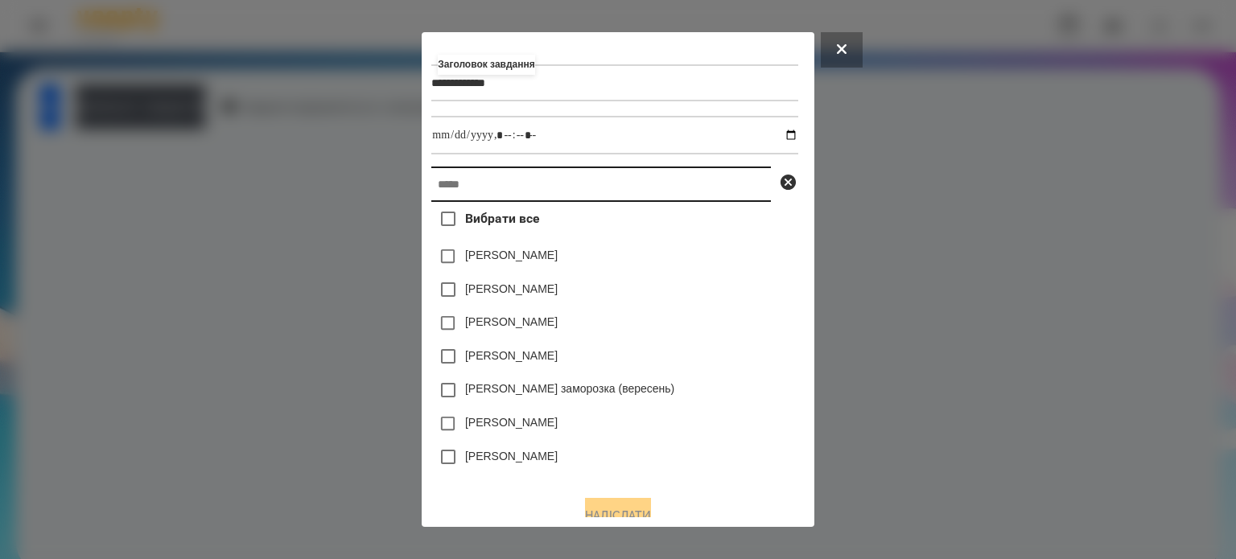
click at [431, 183] on input "text" at bounding box center [601, 184] width 340 height 35
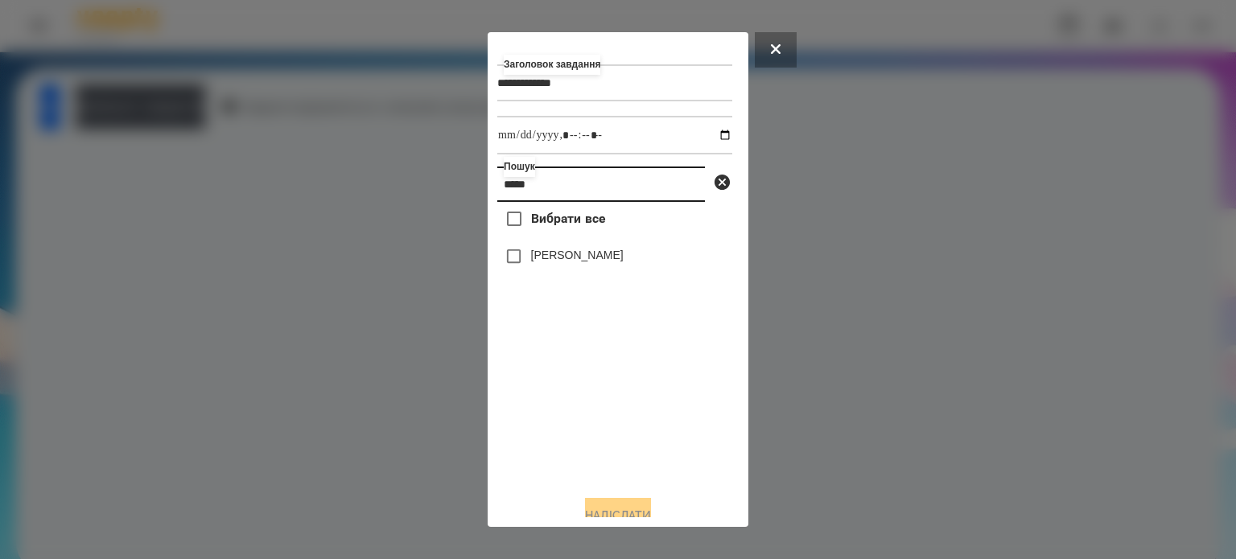
type input "*****"
click at [567, 260] on label "[PERSON_NAME]" at bounding box center [577, 255] width 93 height 16
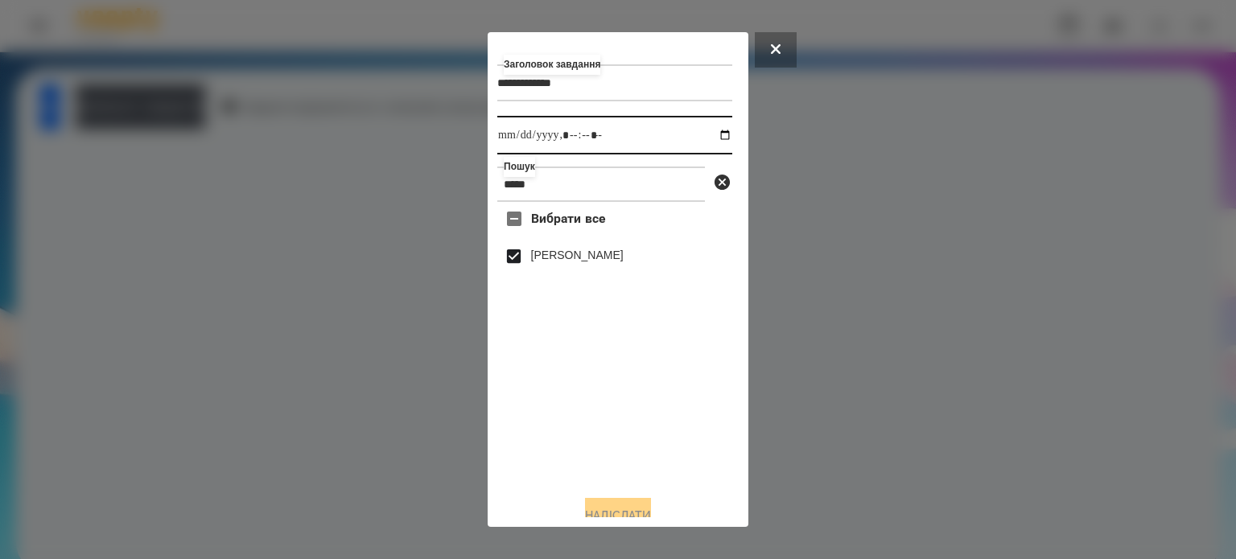
click at [711, 138] on input "datetime-local" at bounding box center [614, 135] width 235 height 39
type input "**********"
click at [608, 509] on button "Надіслати" at bounding box center [618, 515] width 66 height 35
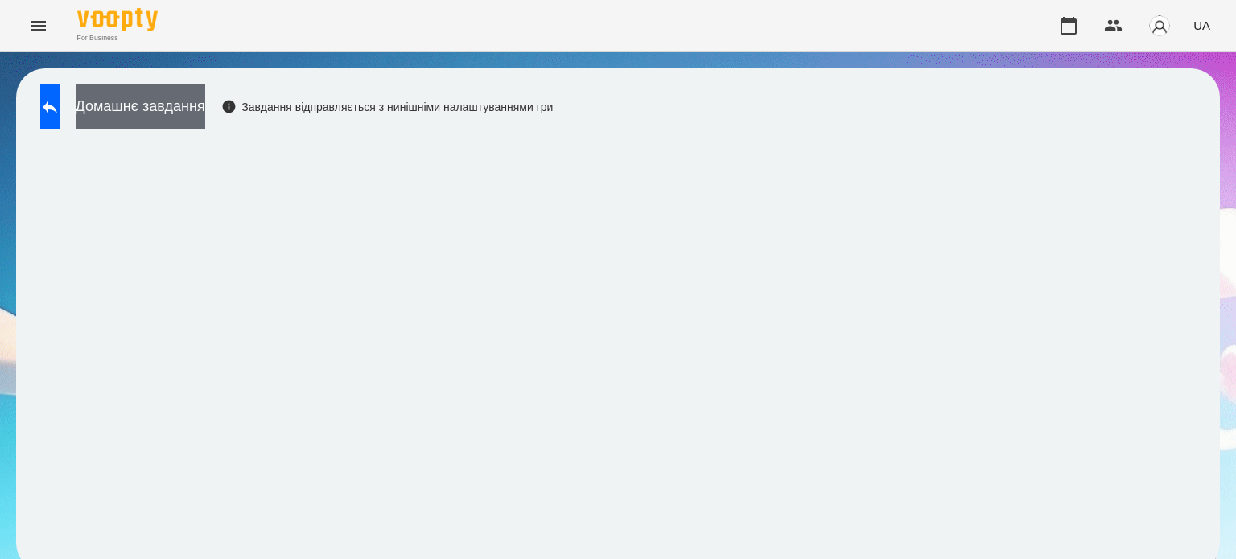
click at [196, 112] on button "Домашнє завдання" at bounding box center [141, 107] width 130 height 44
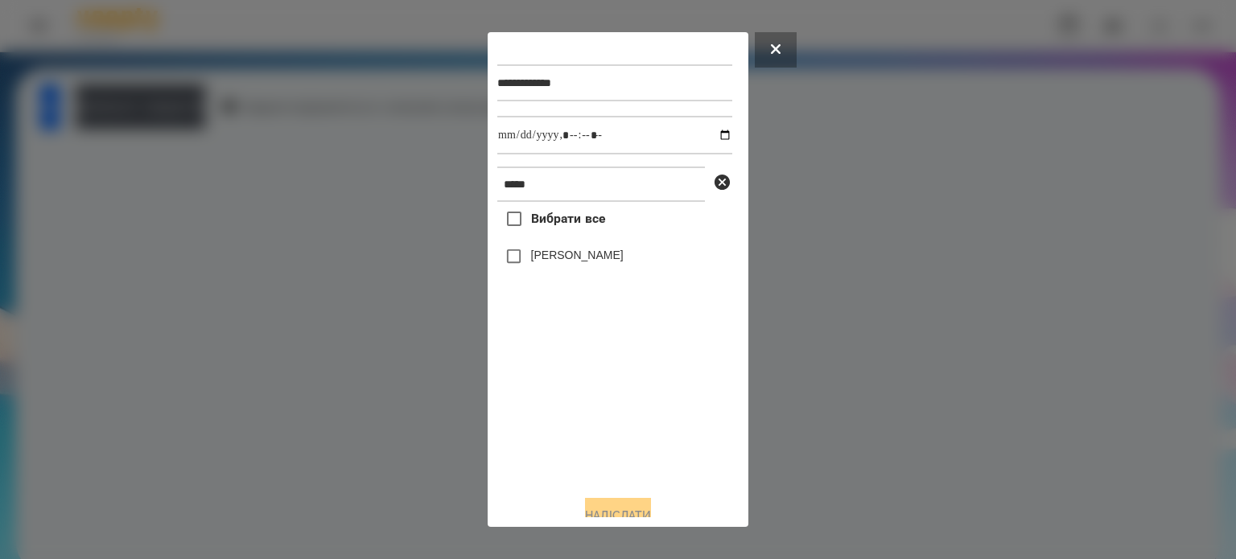
click at [544, 259] on label "[PERSON_NAME]" at bounding box center [577, 255] width 93 height 16
click at [707, 136] on input "datetime-local" at bounding box center [614, 135] width 235 height 39
type input "**********"
click at [600, 511] on button "Надіслати" at bounding box center [618, 515] width 66 height 35
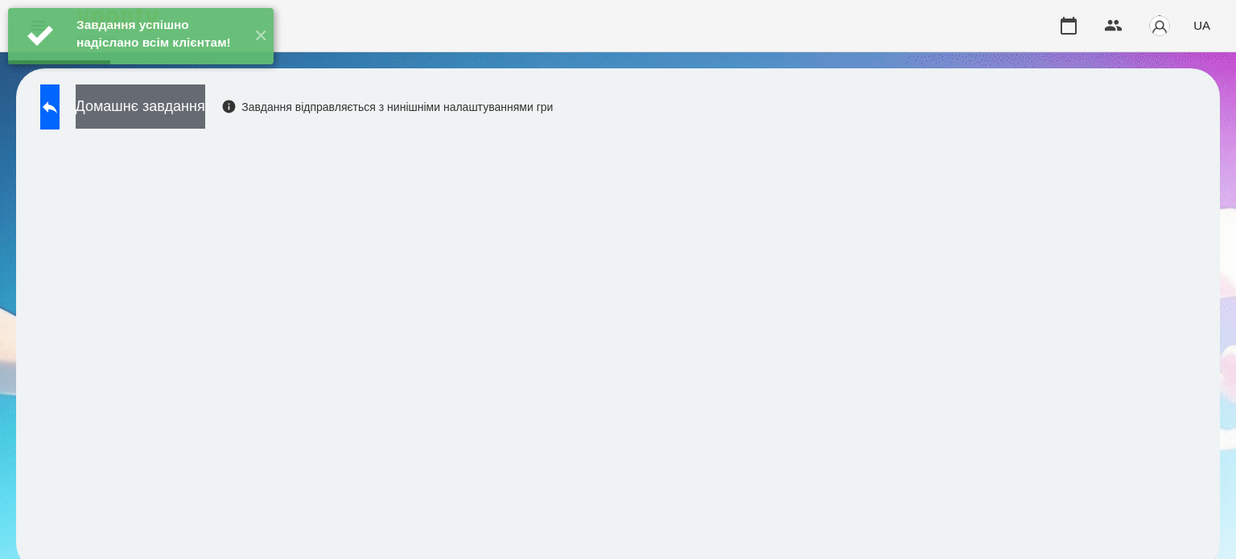
click at [205, 112] on button "Домашнє завдання" at bounding box center [141, 107] width 130 height 44
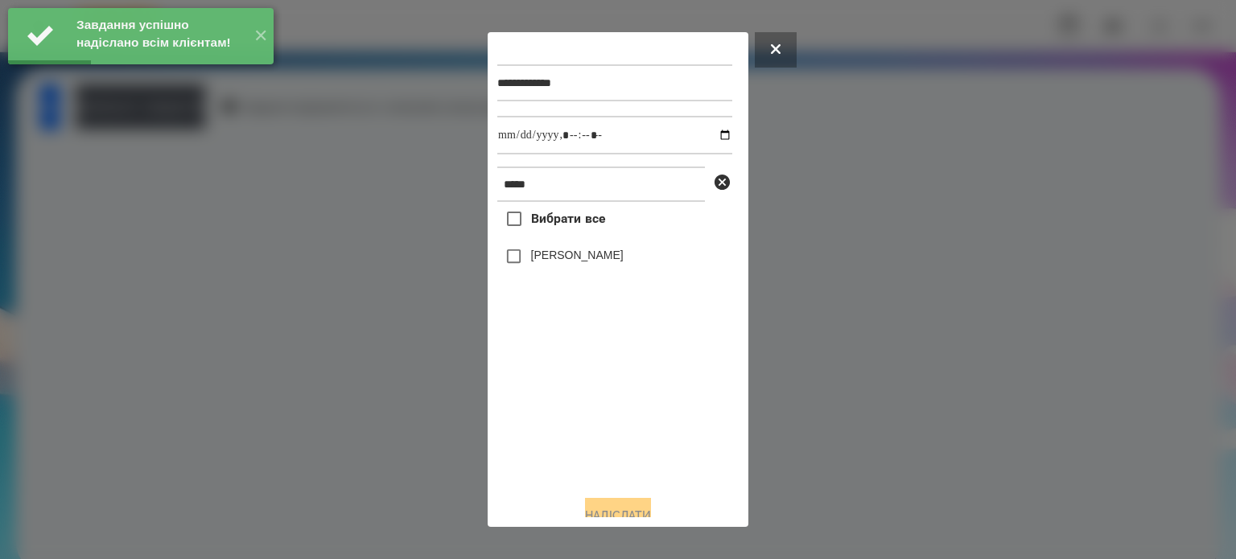
click at [580, 262] on label "[PERSON_NAME]" at bounding box center [577, 255] width 93 height 16
click at [706, 138] on input "datetime-local" at bounding box center [614, 135] width 235 height 39
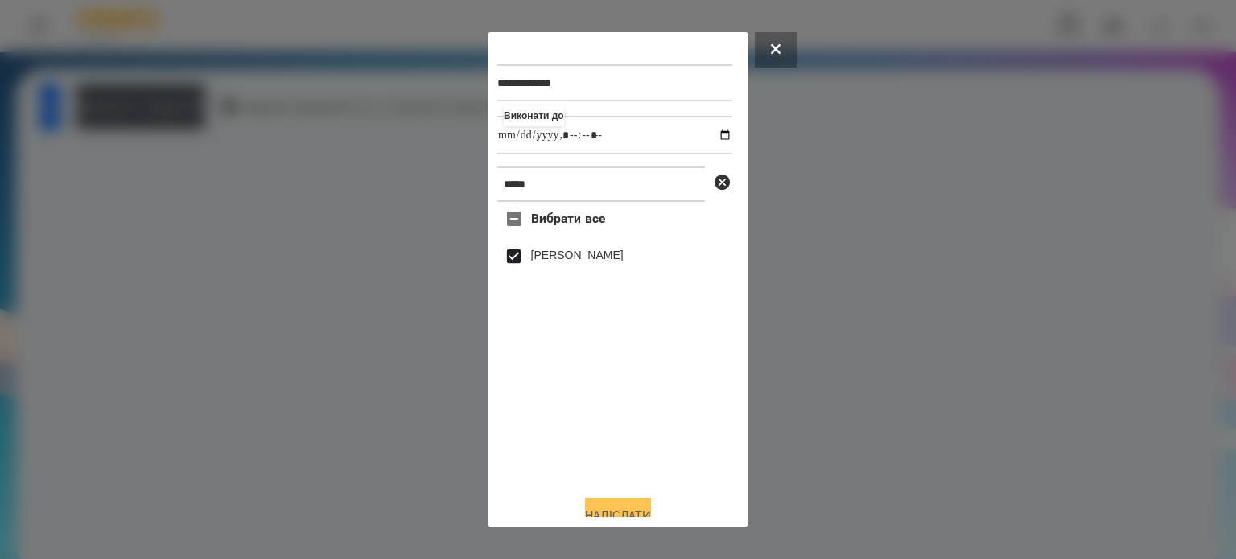
type input "**********"
click at [615, 513] on button "Надіслати" at bounding box center [618, 515] width 66 height 35
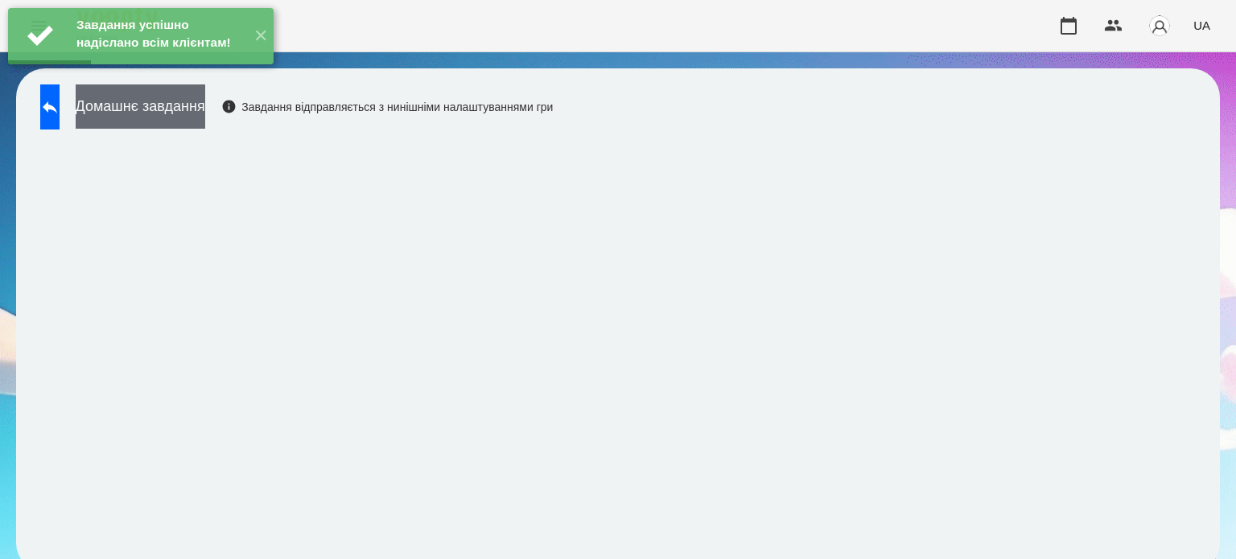
click at [205, 112] on button "Домашнє завдання" at bounding box center [141, 107] width 130 height 44
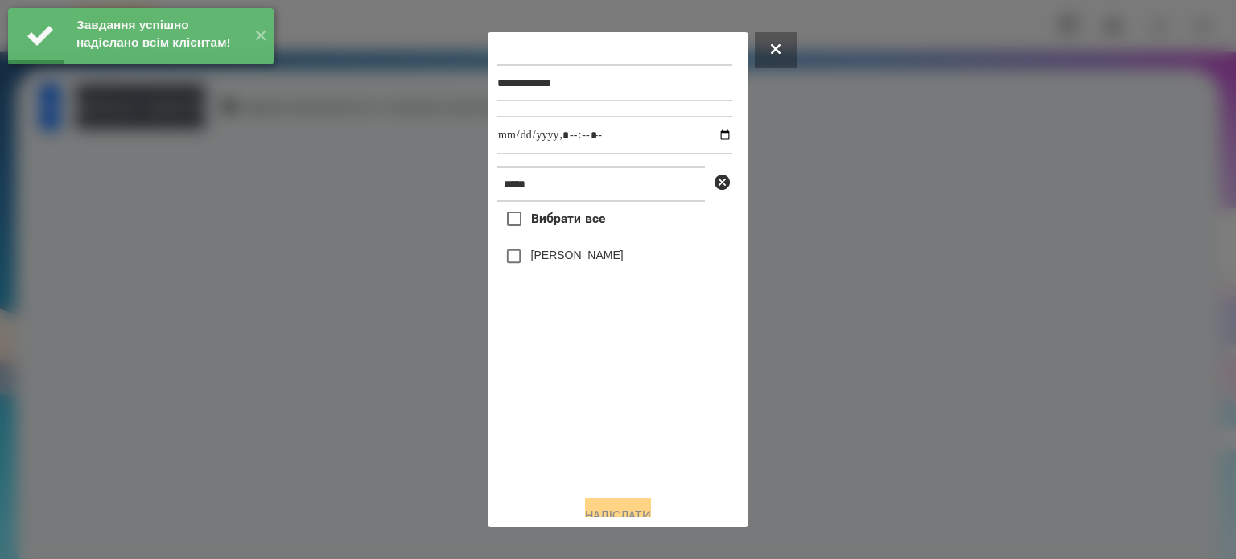
click at [553, 262] on label "[PERSON_NAME]" at bounding box center [577, 255] width 93 height 16
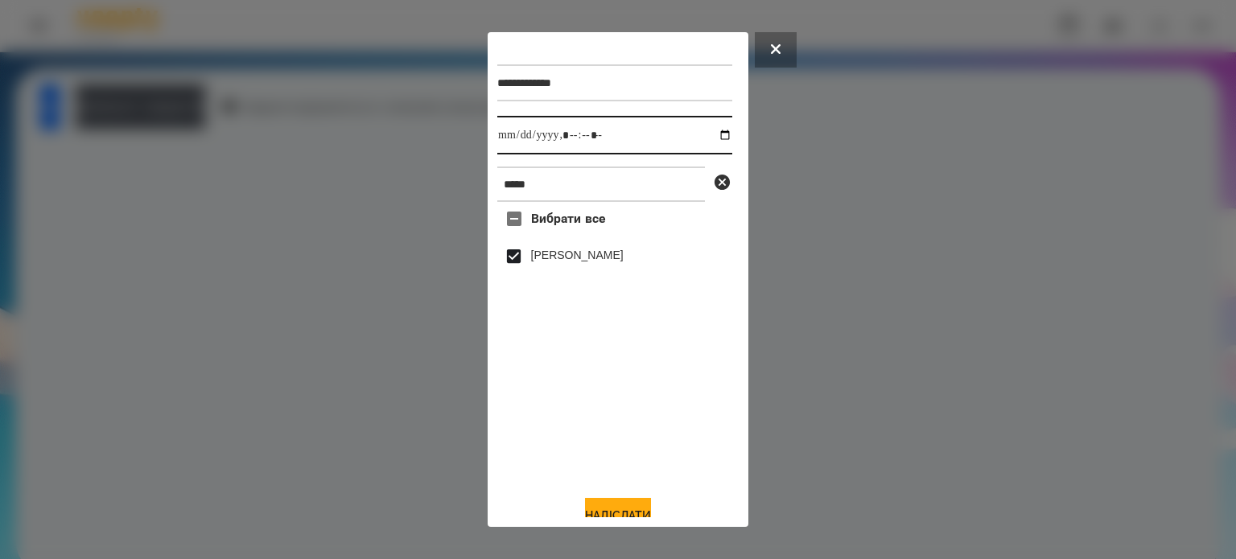
click at [708, 142] on input "datetime-local" at bounding box center [614, 135] width 235 height 39
type input "**********"
click at [612, 511] on button "Надіслати" at bounding box center [618, 515] width 66 height 35
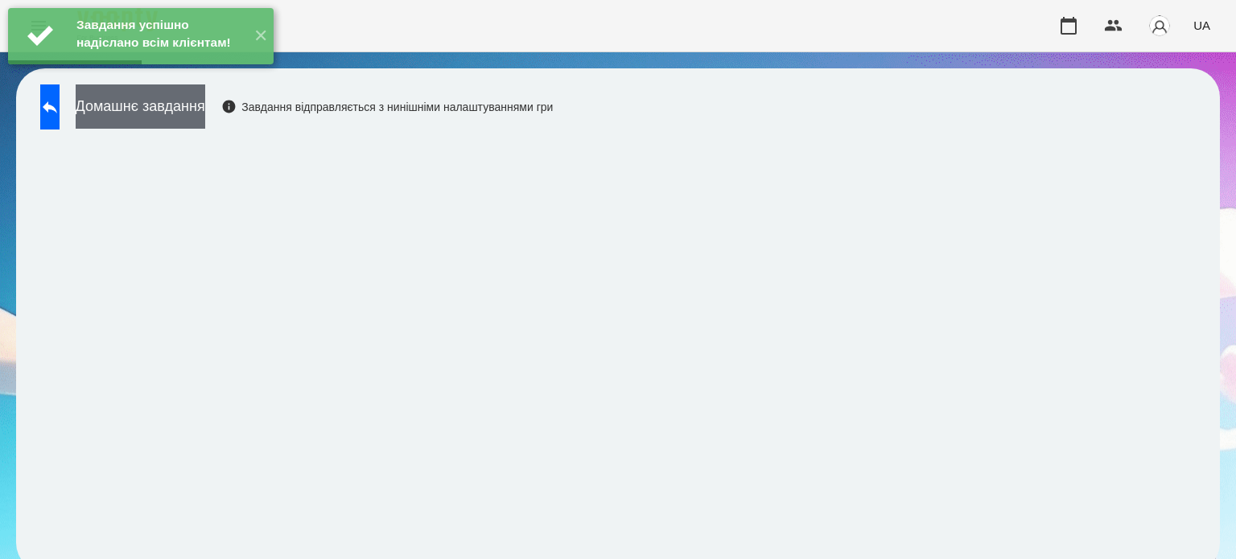
click at [205, 109] on button "Домашнє завдання" at bounding box center [141, 107] width 130 height 44
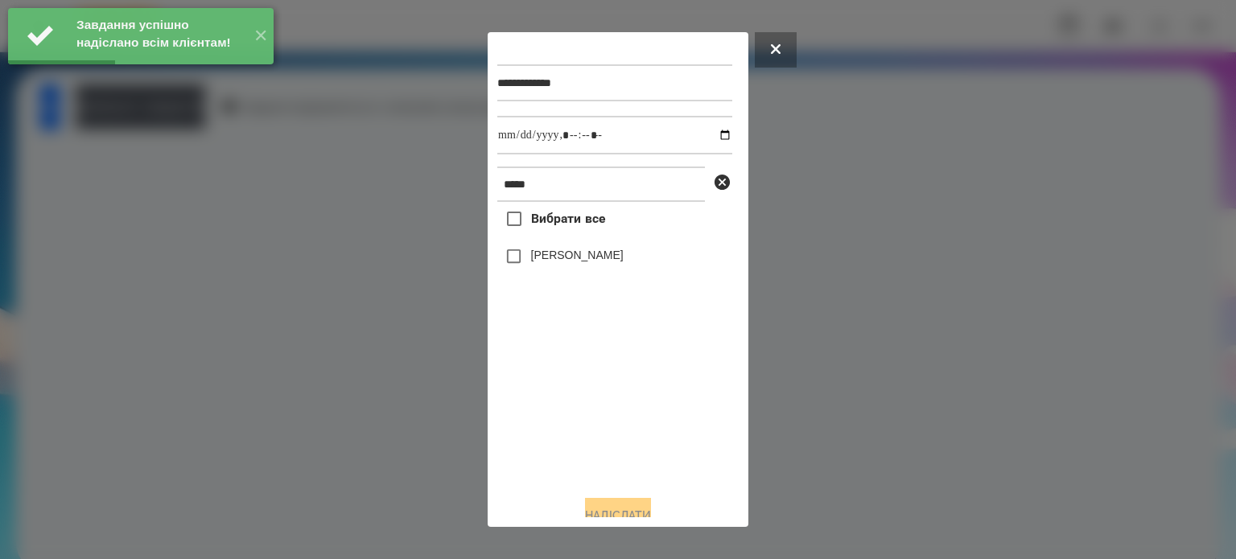
click at [549, 262] on label "[PERSON_NAME]" at bounding box center [577, 255] width 93 height 16
click at [711, 140] on input "datetime-local" at bounding box center [614, 135] width 235 height 39
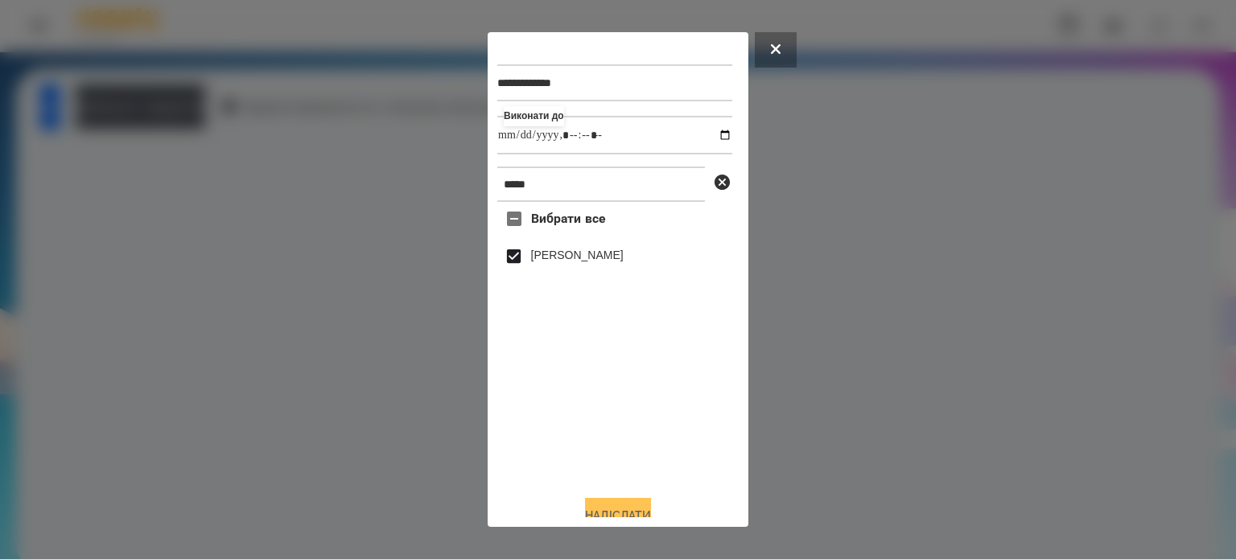
type input "**********"
click at [620, 509] on button "Надіслати" at bounding box center [618, 515] width 66 height 35
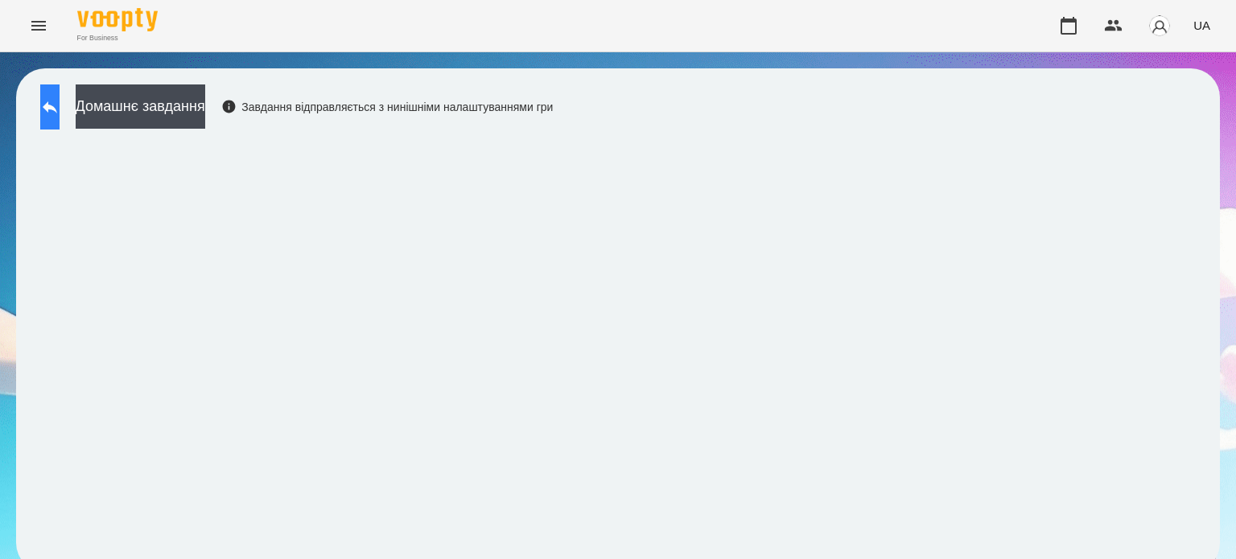
click at [57, 108] on icon at bounding box center [50, 107] width 14 height 12
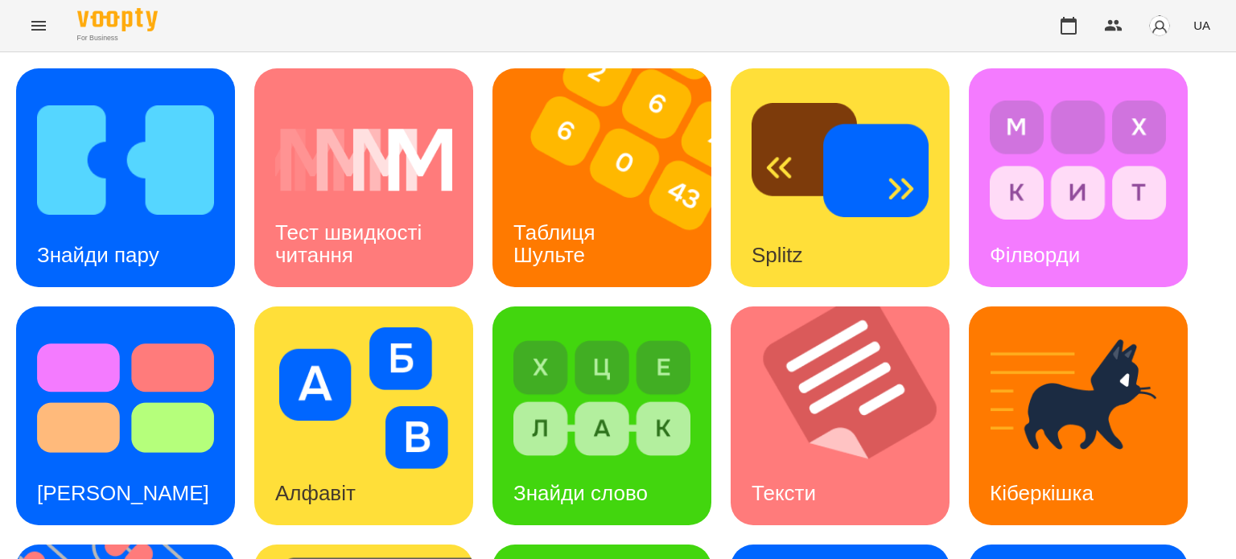
scroll to position [402, 0]
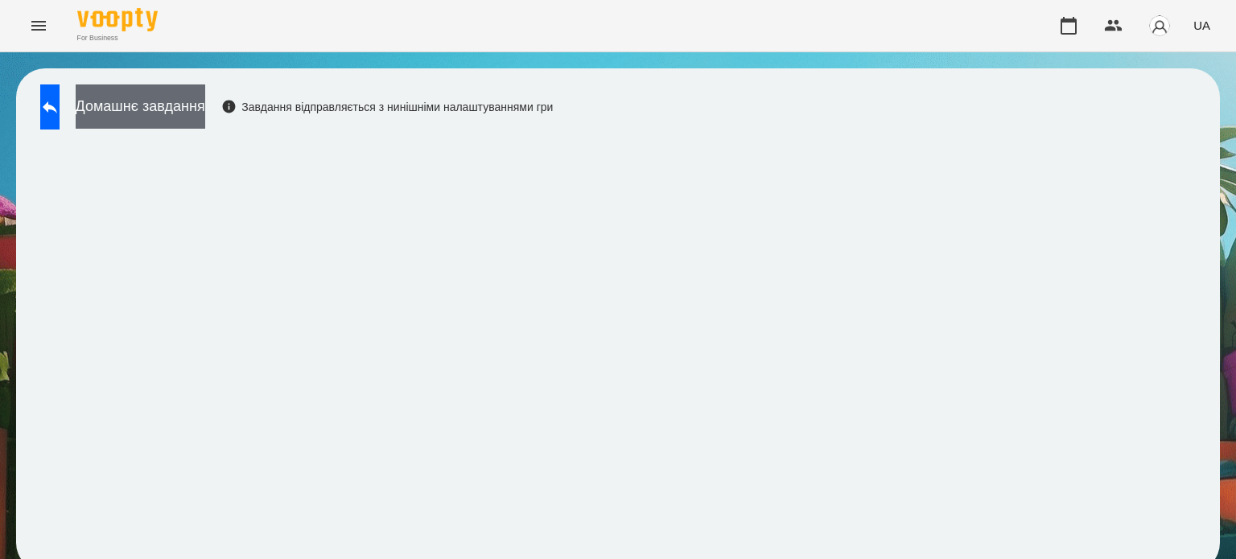
click at [205, 105] on button "Домашнє завдання" at bounding box center [141, 107] width 130 height 44
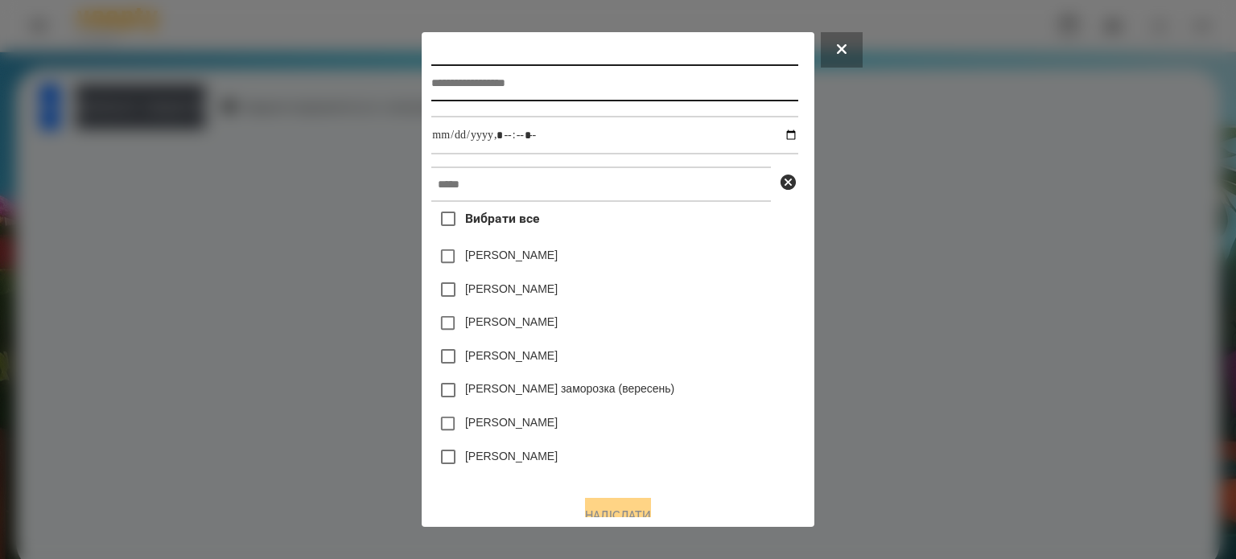
click at [438, 80] on input "text" at bounding box center [614, 82] width 366 height 37
type input "**********"
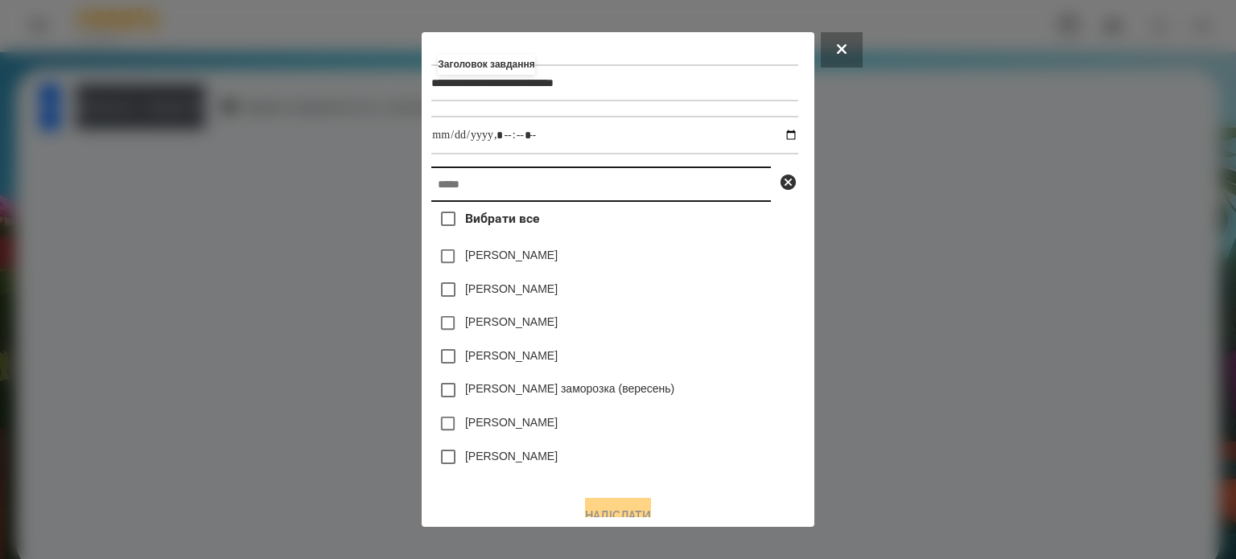
click at [439, 189] on input "text" at bounding box center [601, 184] width 340 height 35
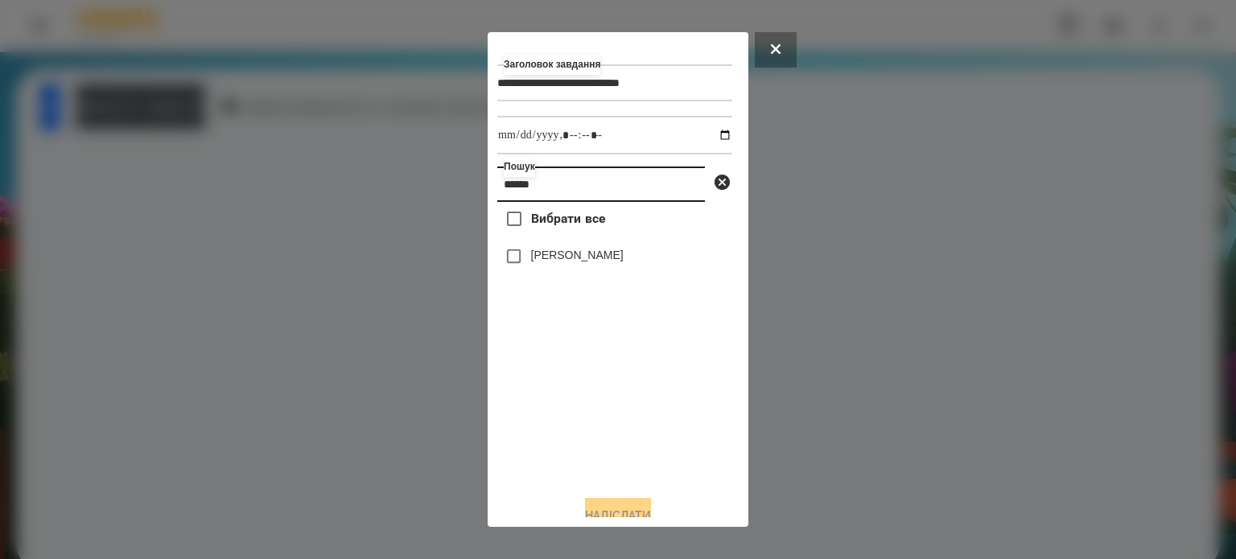
type input "******"
click at [593, 258] on label "[PERSON_NAME]" at bounding box center [577, 255] width 93 height 16
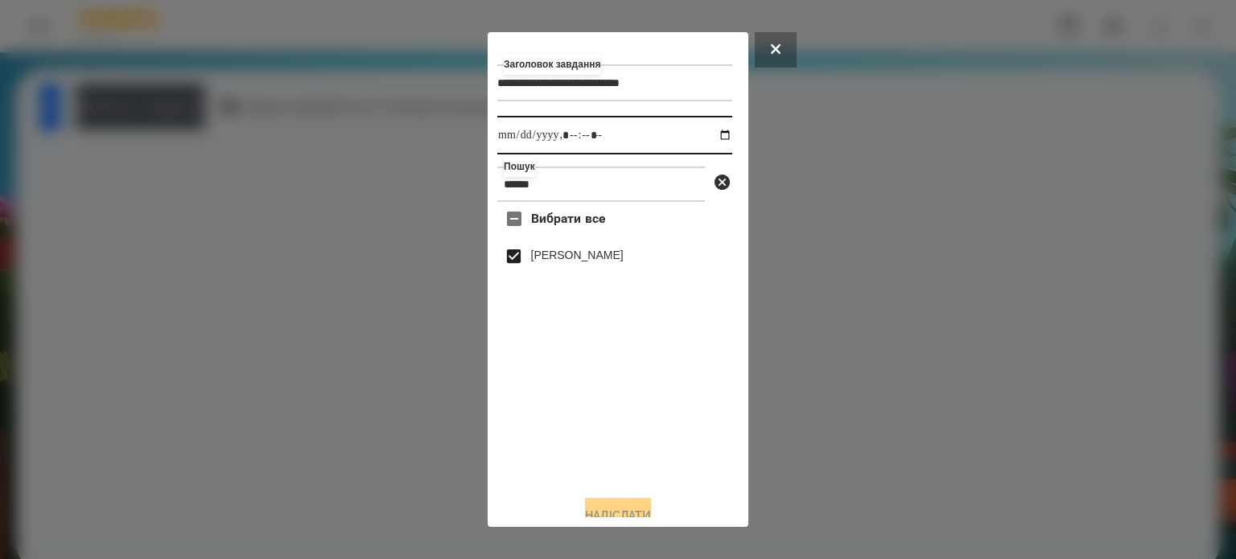
click at [711, 134] on input "datetime-local" at bounding box center [614, 135] width 235 height 39
type input "**********"
click at [605, 509] on button "Надіслати" at bounding box center [618, 515] width 66 height 35
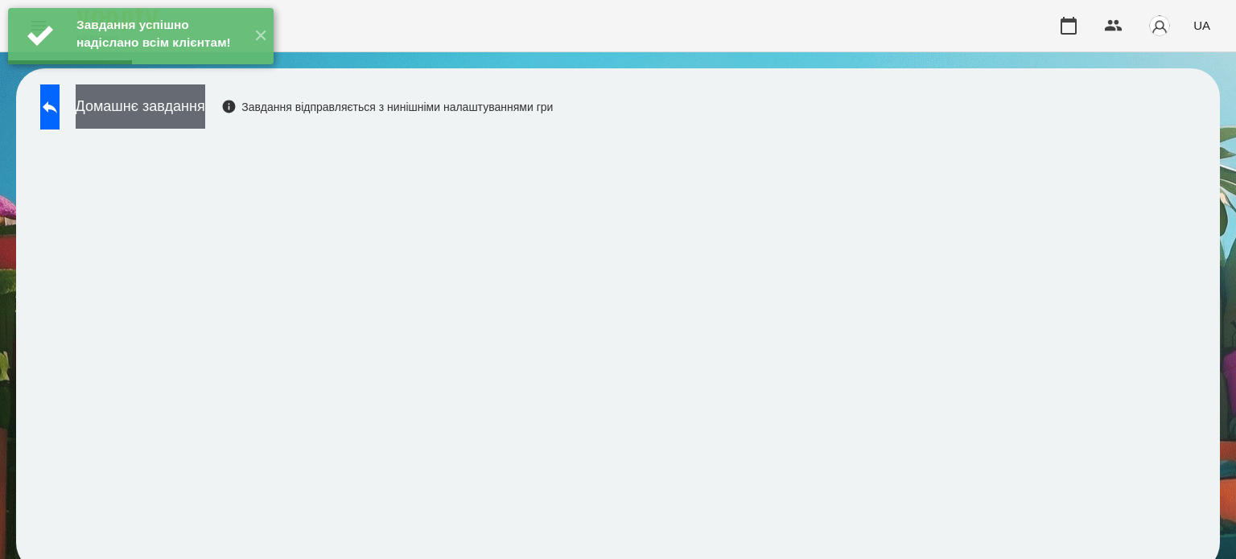
click at [205, 107] on button "Домашнє завдання" at bounding box center [141, 107] width 130 height 44
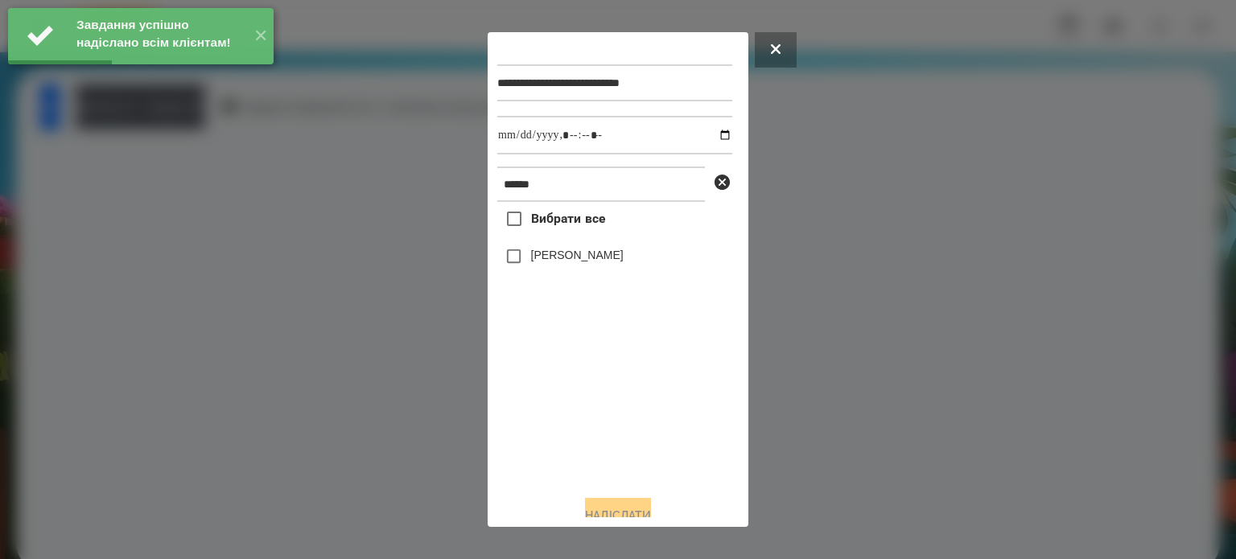
click at [556, 254] on label "[PERSON_NAME]" at bounding box center [577, 255] width 93 height 16
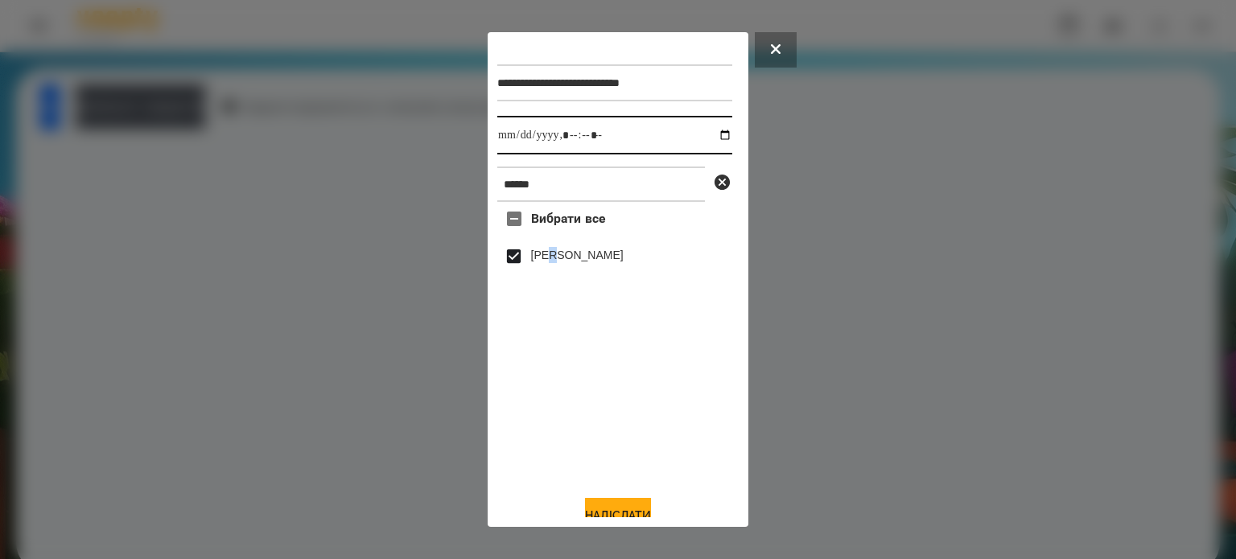
click at [709, 134] on input "datetime-local" at bounding box center [614, 135] width 235 height 39
type input "**********"
click at [606, 508] on button "Надіслати" at bounding box center [618, 515] width 66 height 35
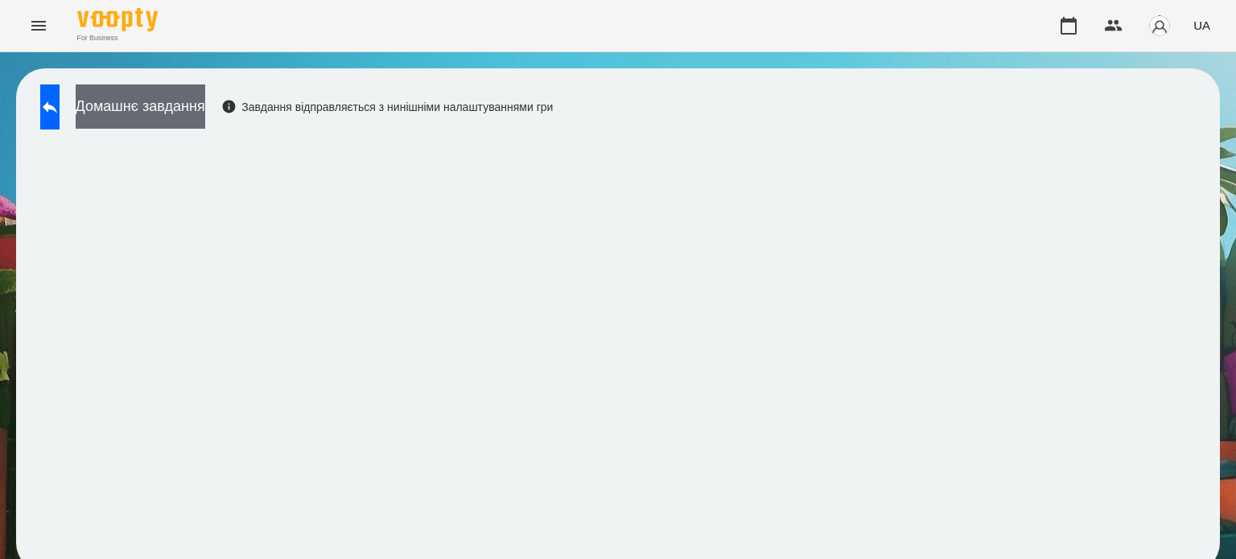
click at [205, 109] on button "Домашнє завдання" at bounding box center [141, 107] width 130 height 44
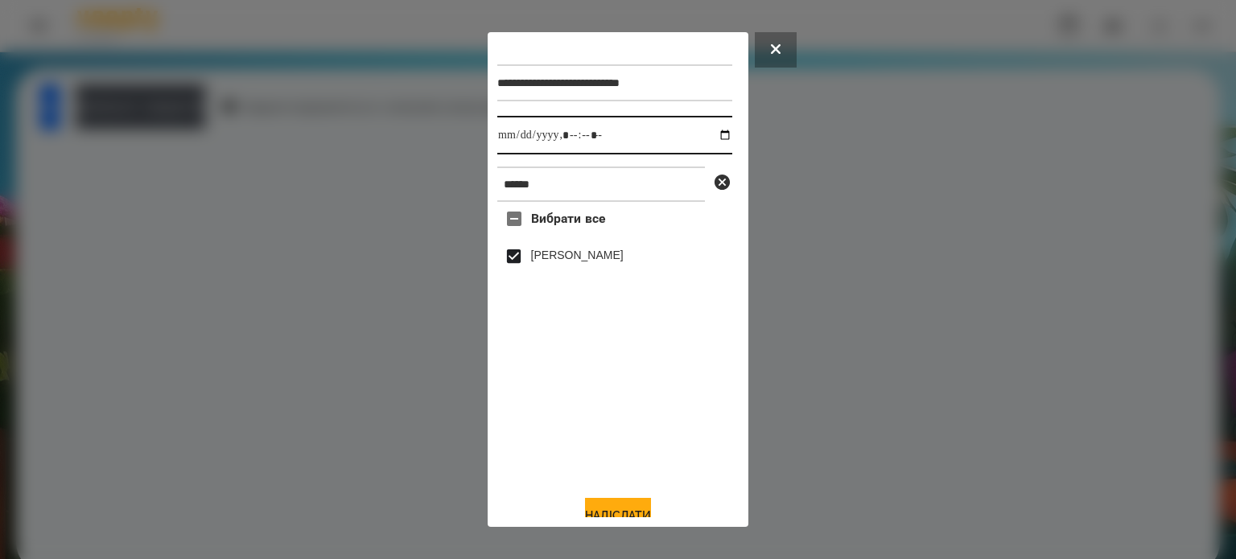
click at [714, 137] on input "datetime-local" at bounding box center [614, 135] width 235 height 39
type input "**********"
click at [608, 508] on button "Надіслати" at bounding box center [618, 515] width 66 height 35
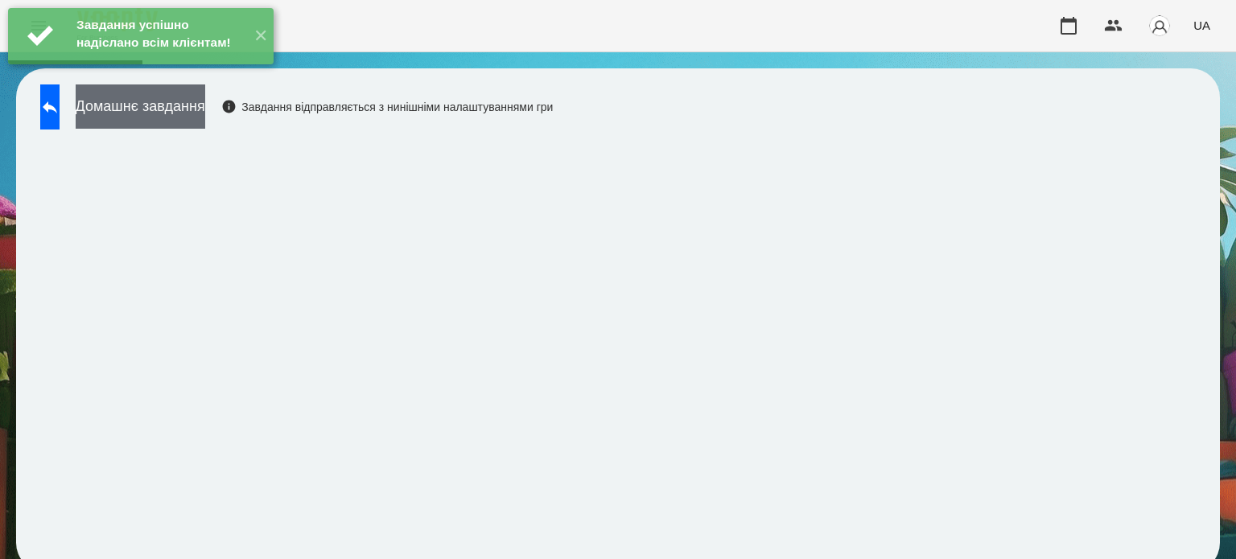
click at [205, 102] on button "Домашнє завдання" at bounding box center [141, 107] width 130 height 44
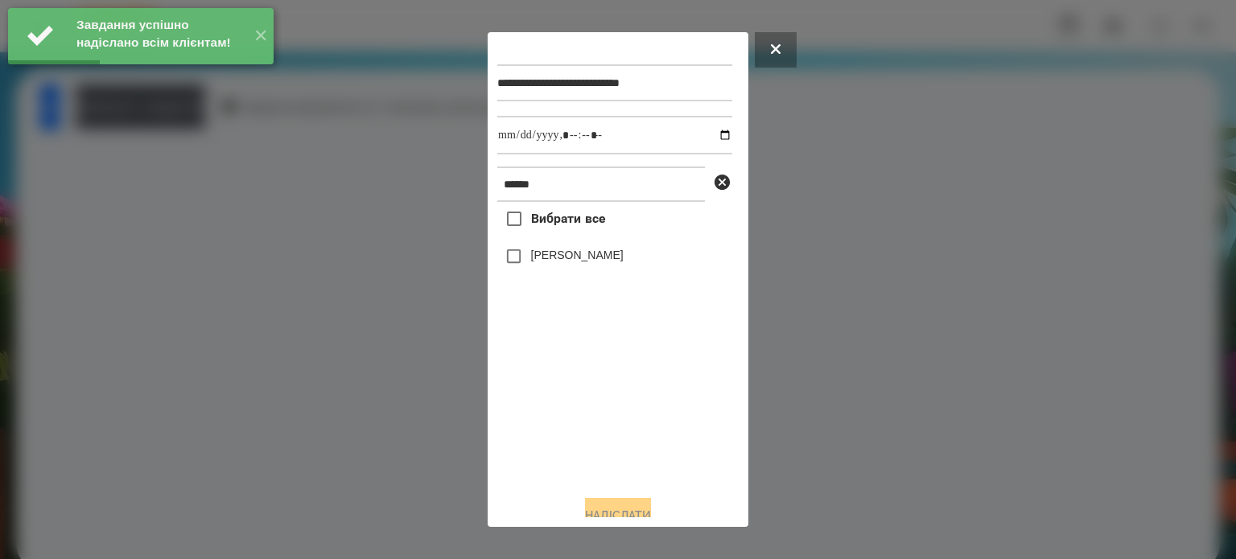
click at [571, 262] on label "[PERSON_NAME]" at bounding box center [577, 255] width 93 height 16
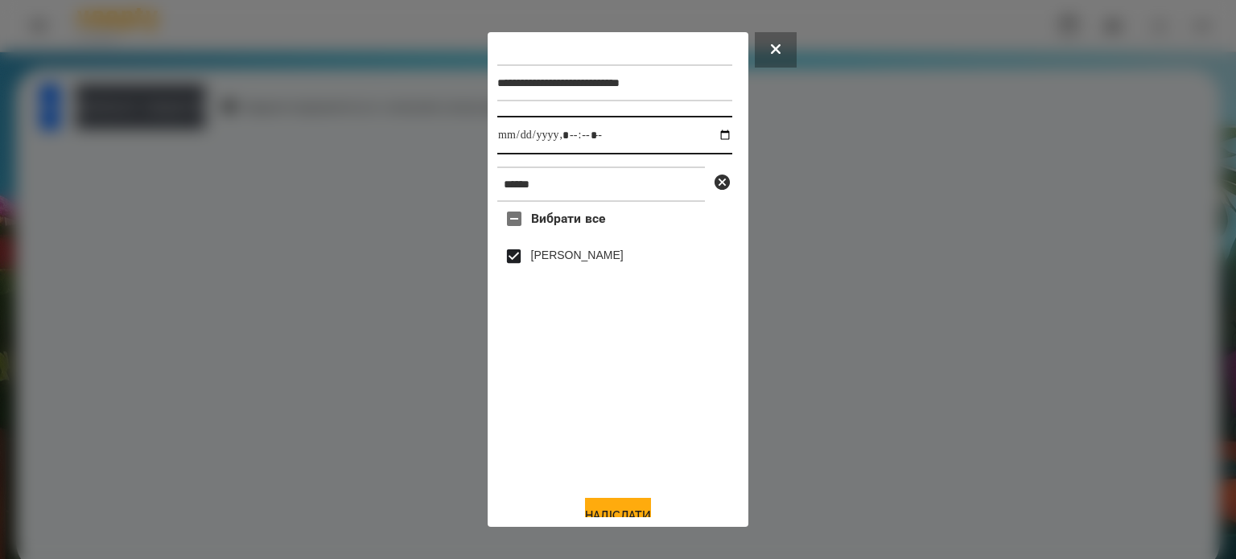
click at [708, 137] on input "datetime-local" at bounding box center [614, 135] width 235 height 39
type input "**********"
click at [612, 505] on button "Надіслати" at bounding box center [618, 515] width 66 height 35
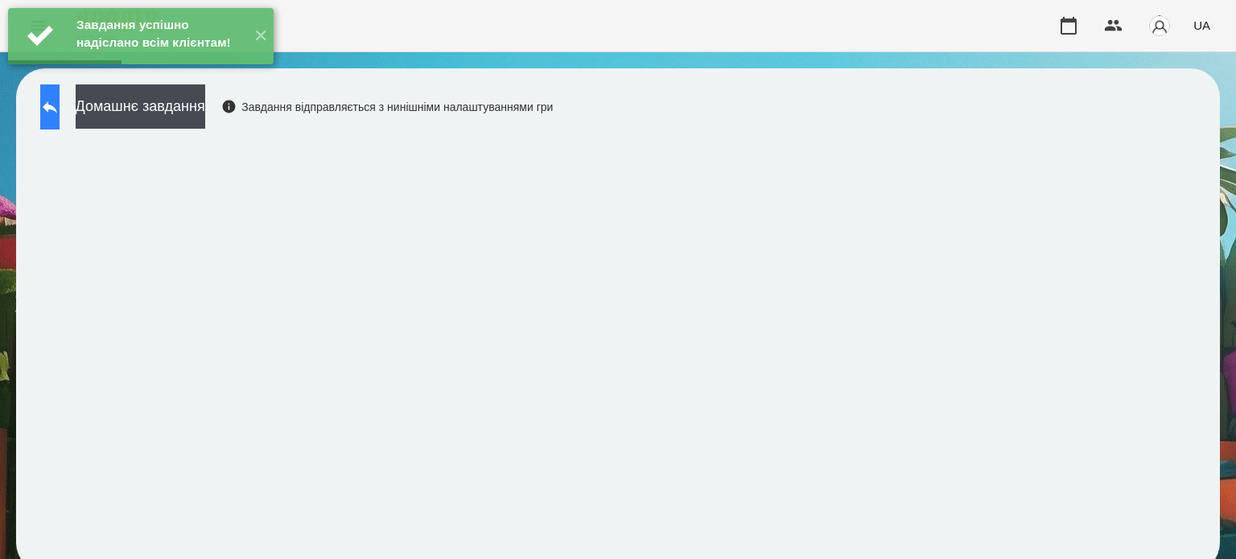
click at [60, 110] on button at bounding box center [49, 107] width 19 height 45
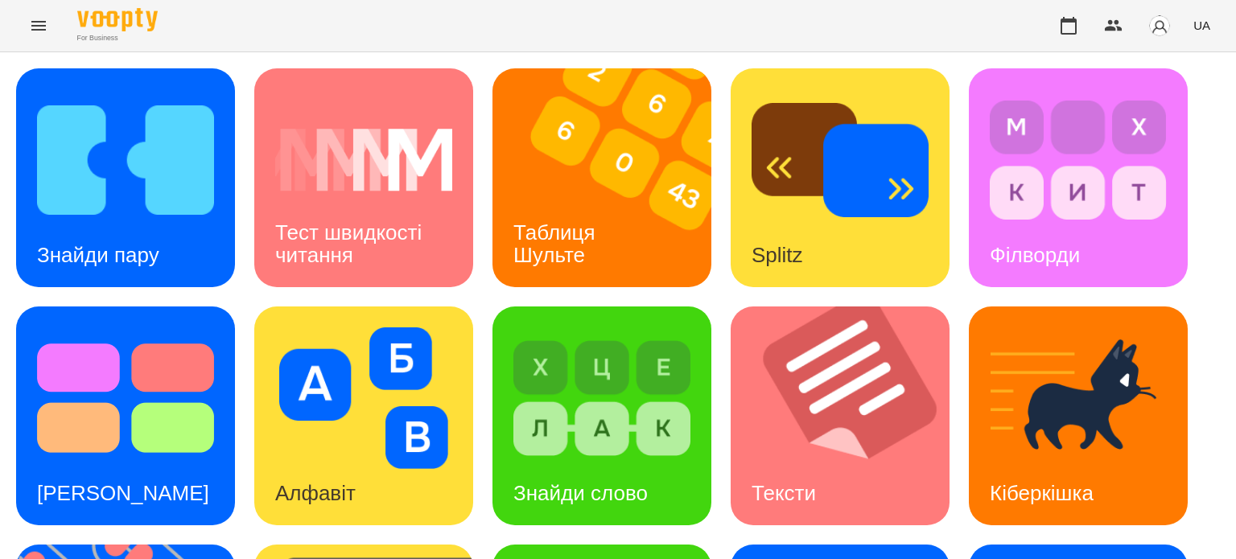
scroll to position [458, 0]
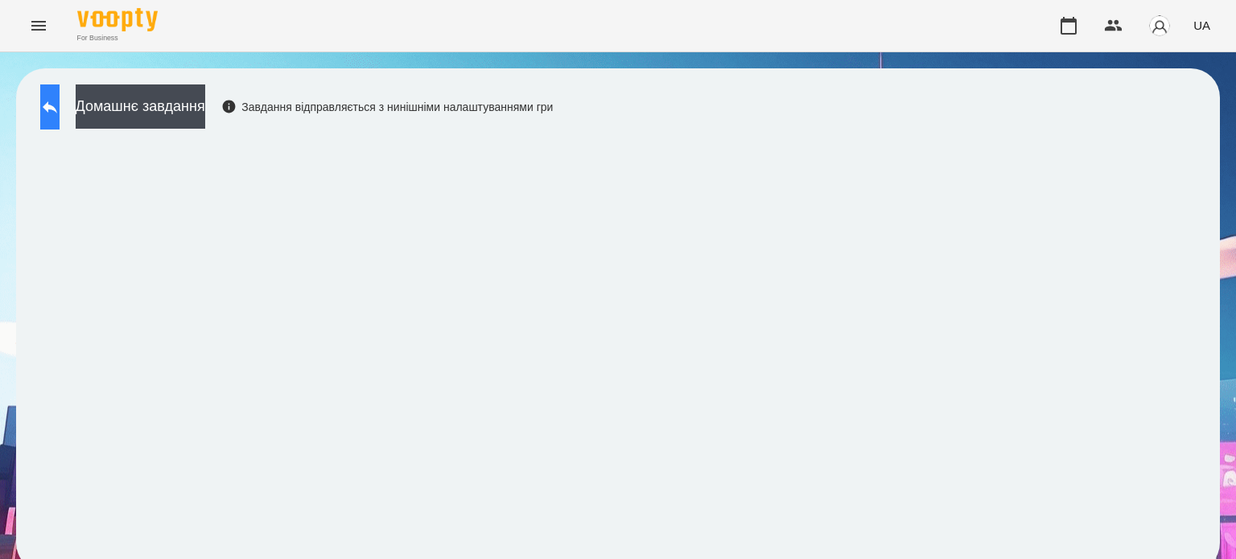
click at [57, 106] on icon at bounding box center [50, 107] width 14 height 12
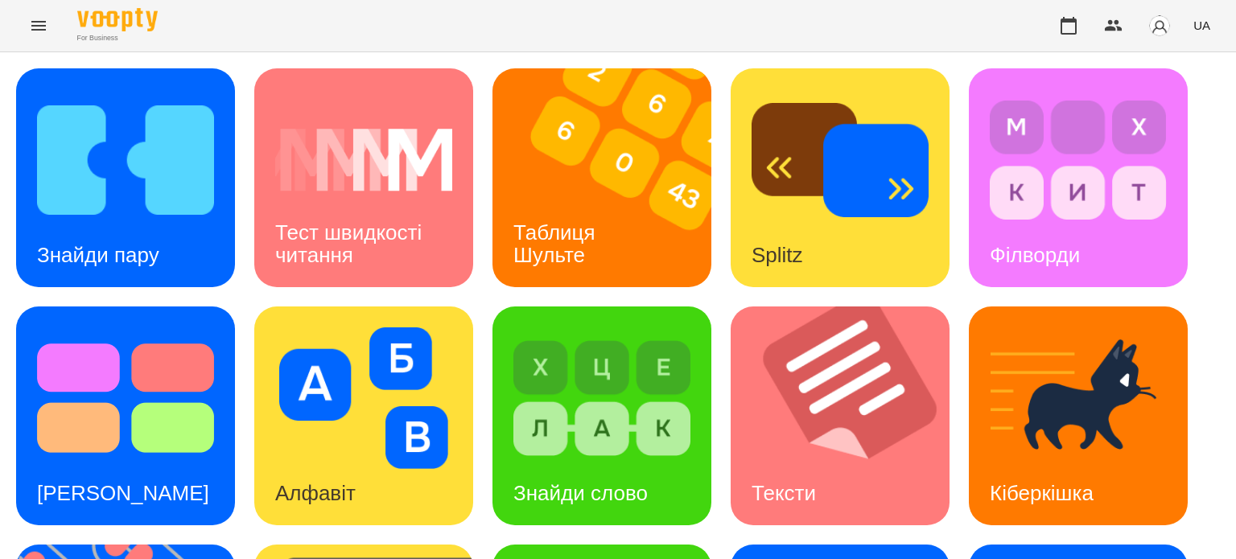
scroll to position [458, 0]
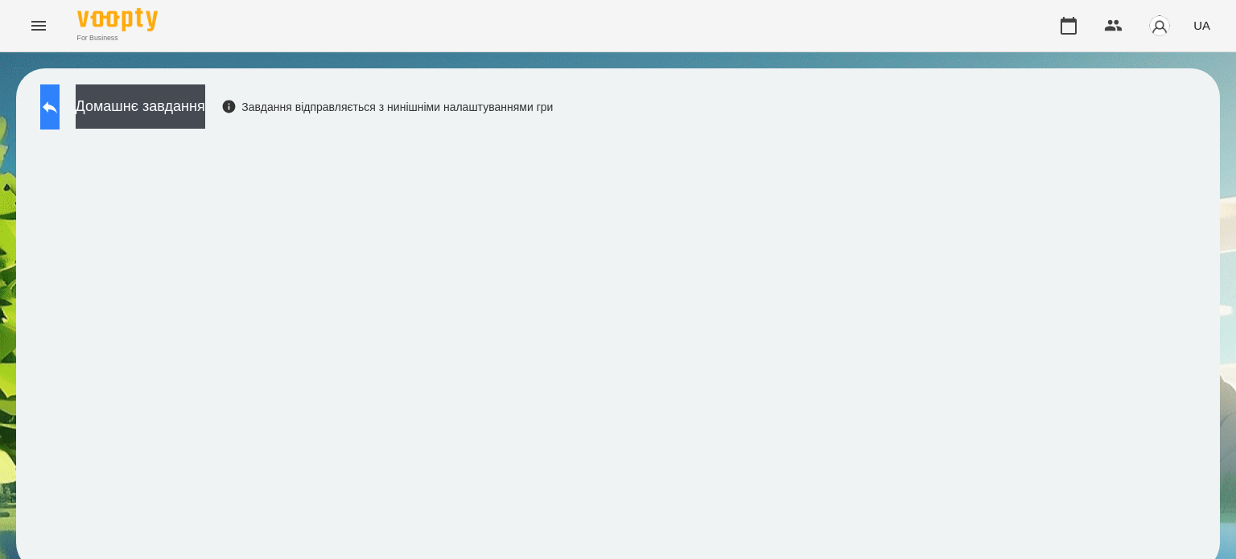
click at [60, 105] on button at bounding box center [49, 107] width 19 height 45
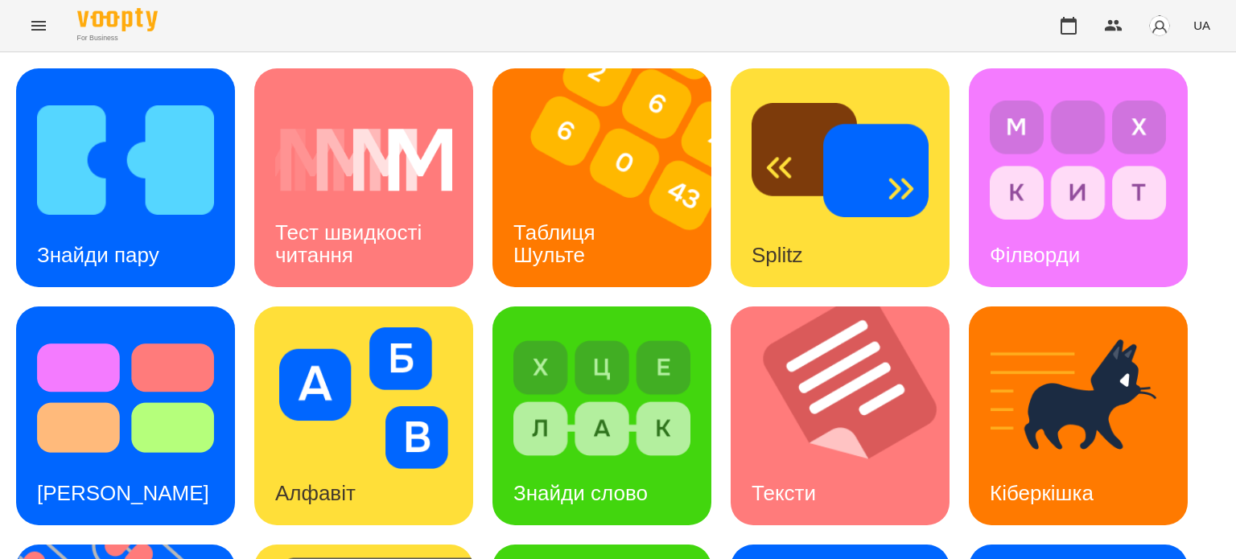
scroll to position [458, 0]
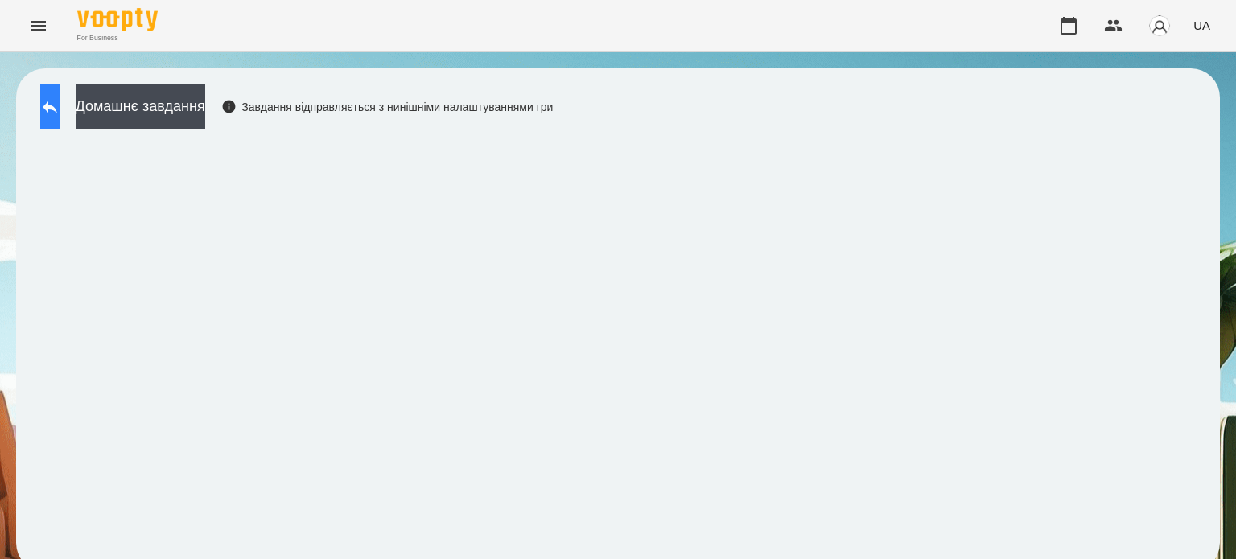
click at [60, 109] on button at bounding box center [49, 107] width 19 height 45
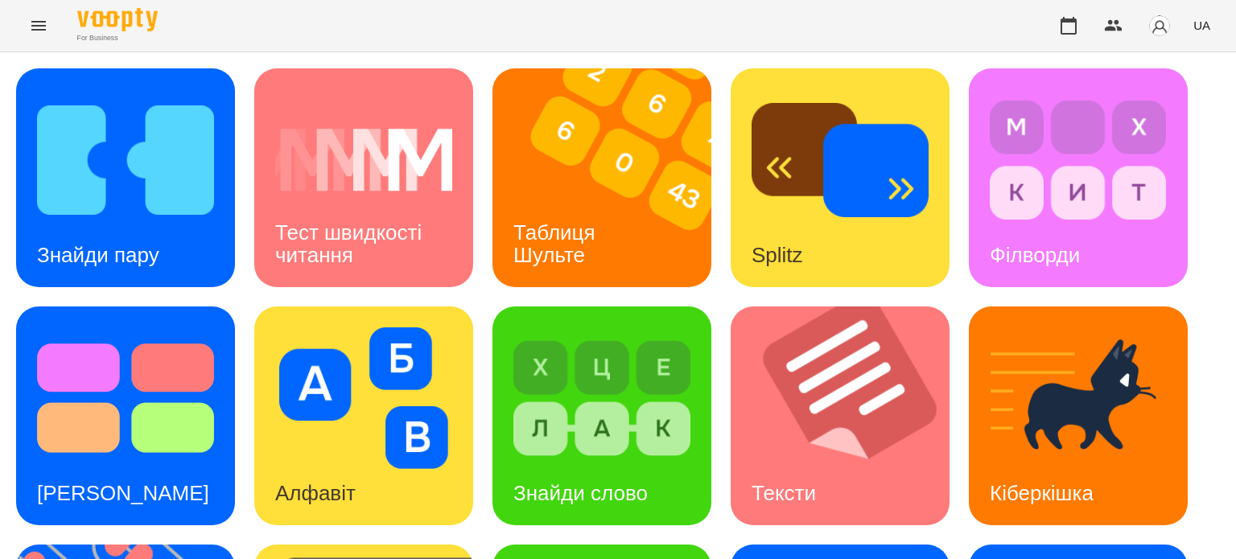
scroll to position [402, 0]
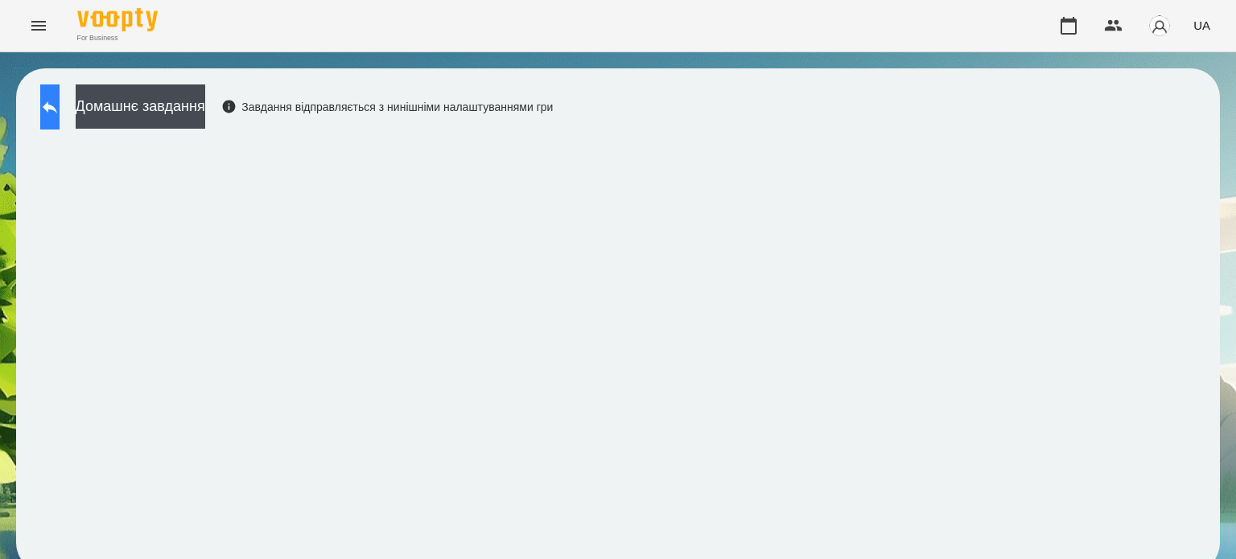
click at [56, 110] on icon at bounding box center [49, 106] width 19 height 19
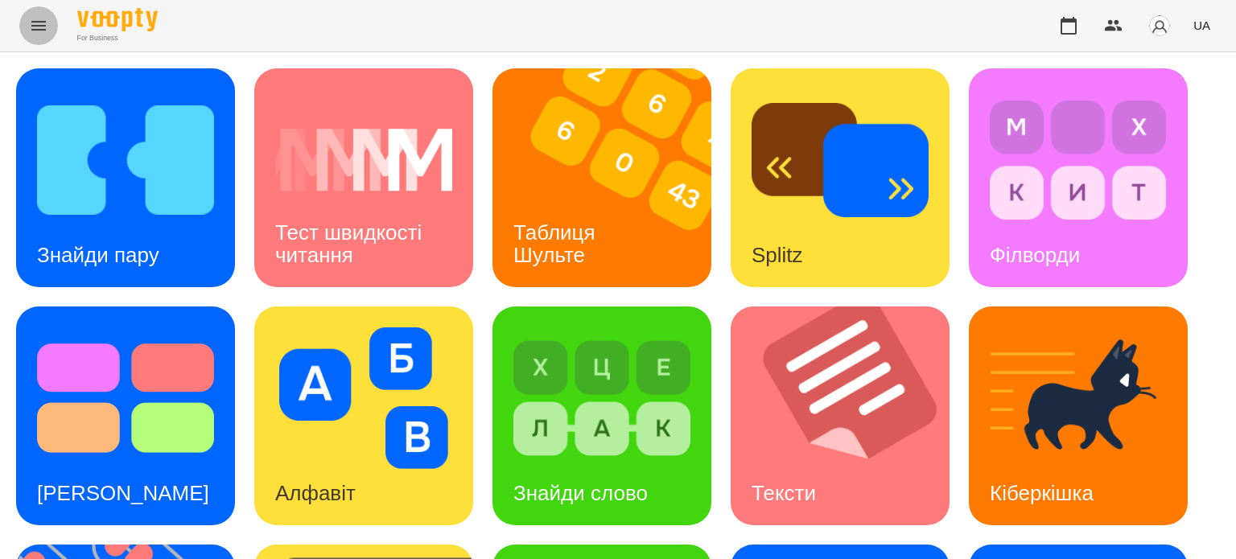
click at [36, 24] on icon "Menu" at bounding box center [38, 25] width 19 height 19
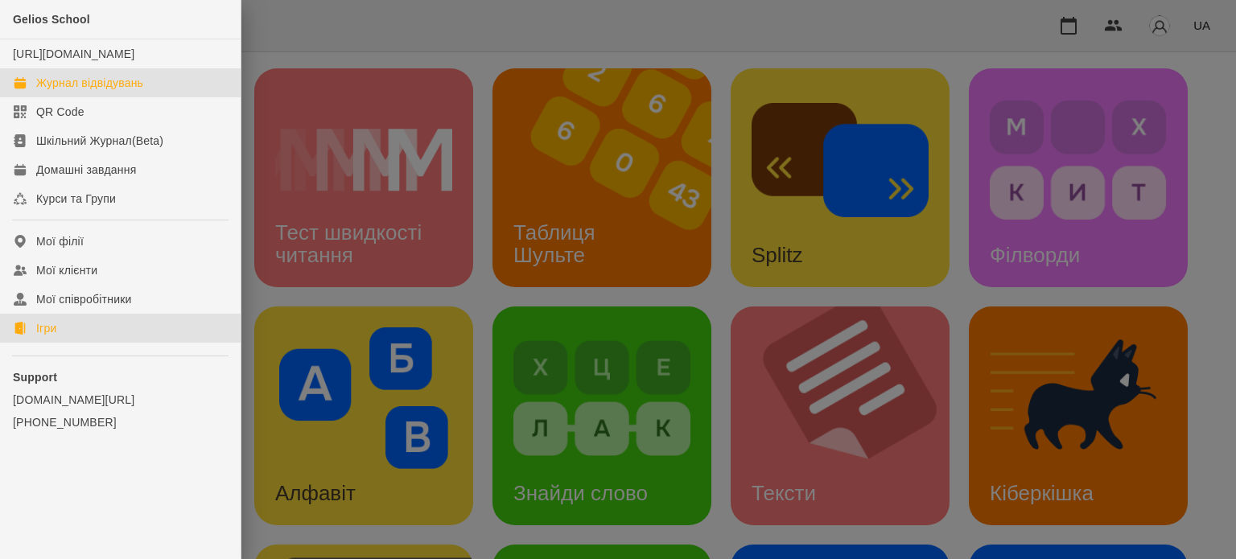
click at [141, 91] on div "Журнал відвідувань" at bounding box center [89, 83] width 107 height 16
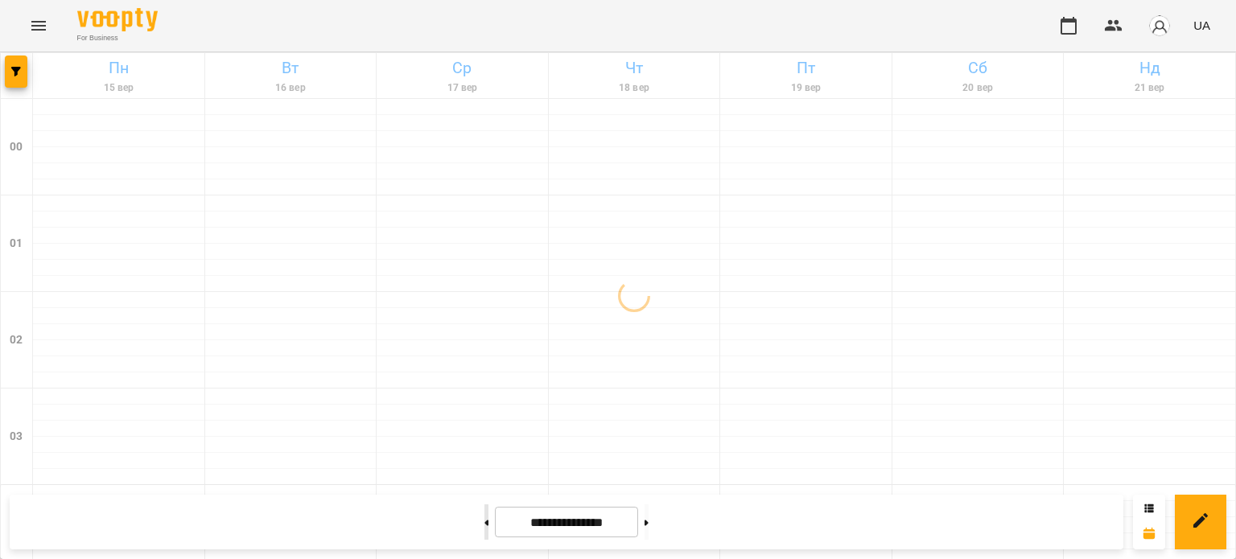
click at [485, 514] on button at bounding box center [487, 522] width 4 height 35
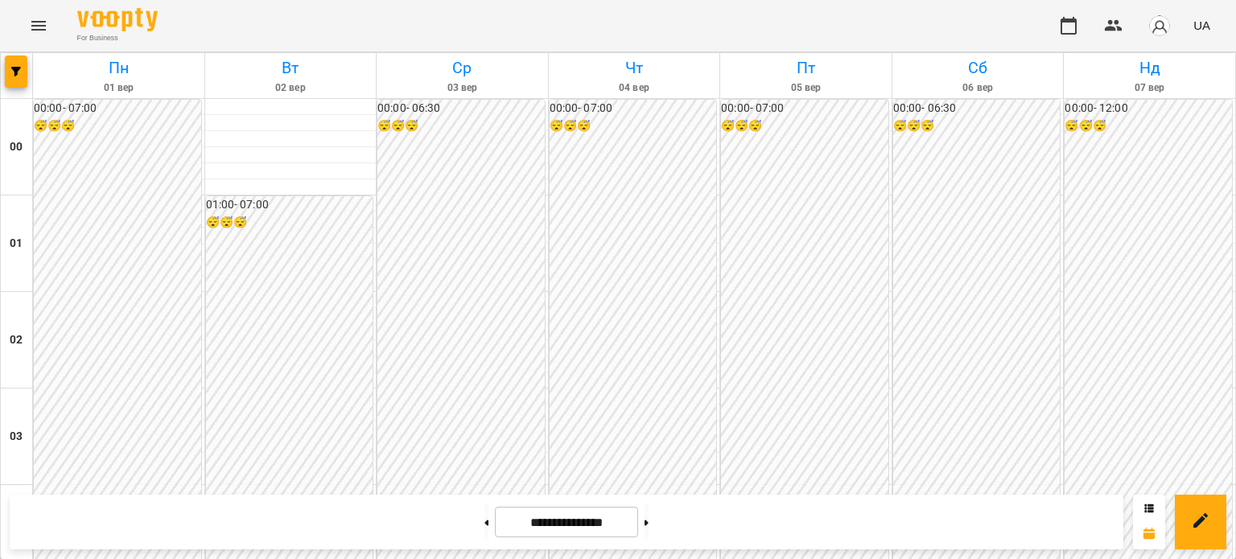
scroll to position [1929, 0]
click at [649, 523] on icon at bounding box center [647, 523] width 4 height 6
click at [485, 521] on icon at bounding box center [487, 523] width 4 height 6
click at [649, 519] on button at bounding box center [647, 522] width 4 height 35
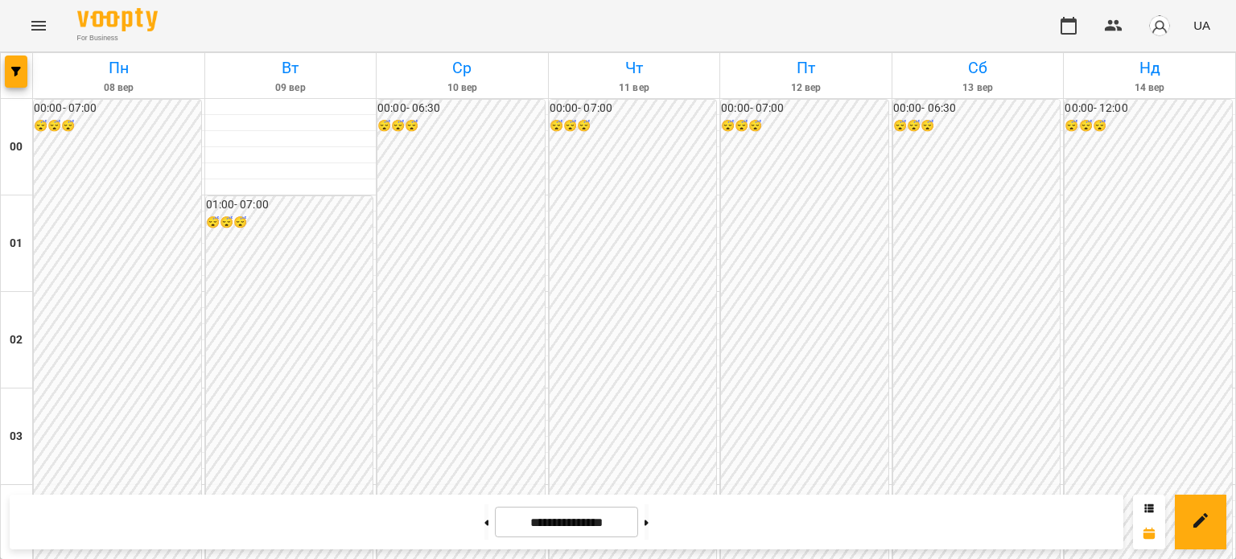
scroll to position [1607, 0]
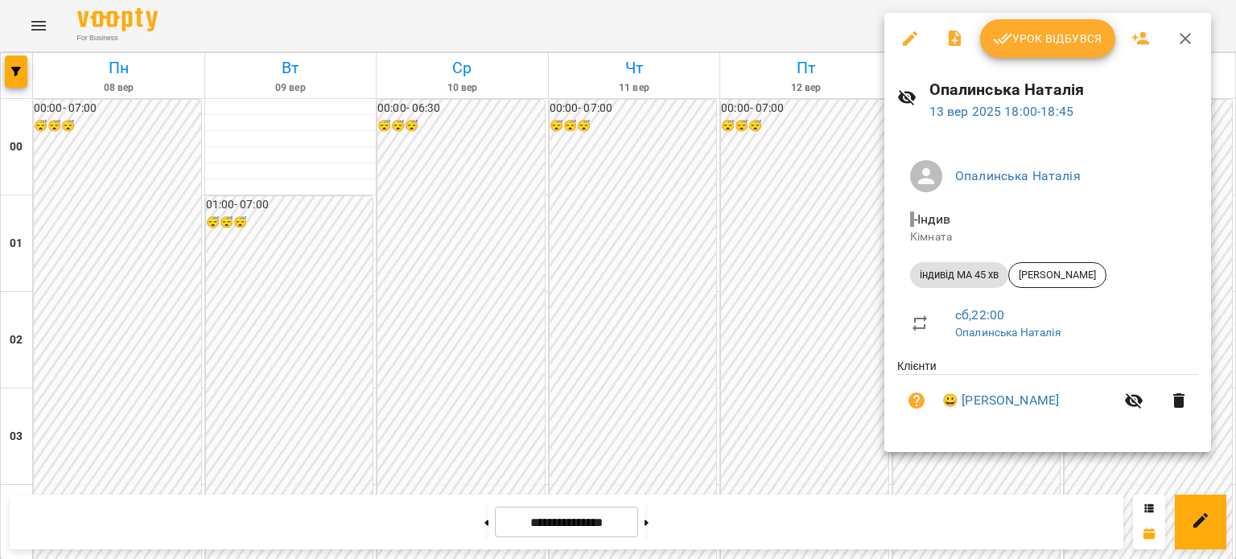
click at [820, 287] on div at bounding box center [618, 279] width 1236 height 559
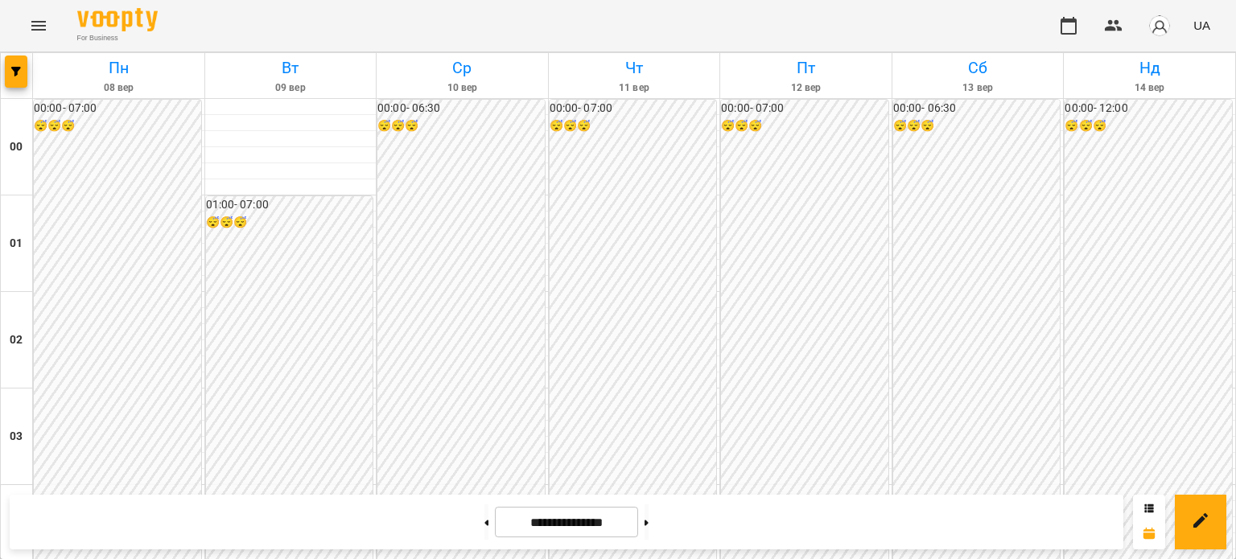
scroll to position [1929, 0]
click at [649, 527] on button at bounding box center [647, 522] width 4 height 35
type input "**********"
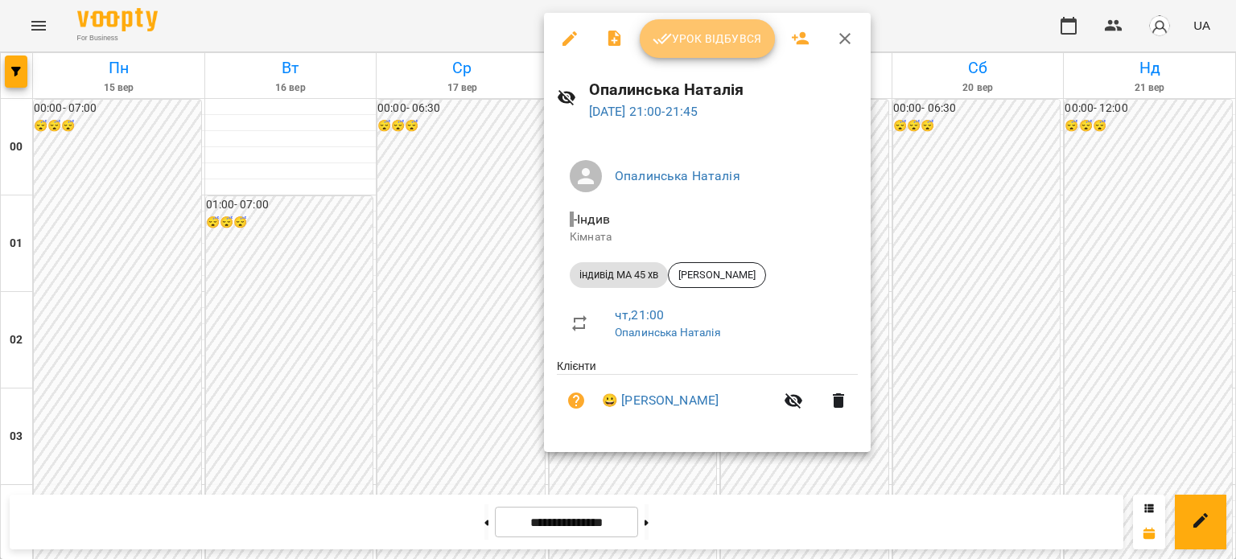
click at [731, 44] on span "Урок відбувся" at bounding box center [707, 38] width 109 height 19
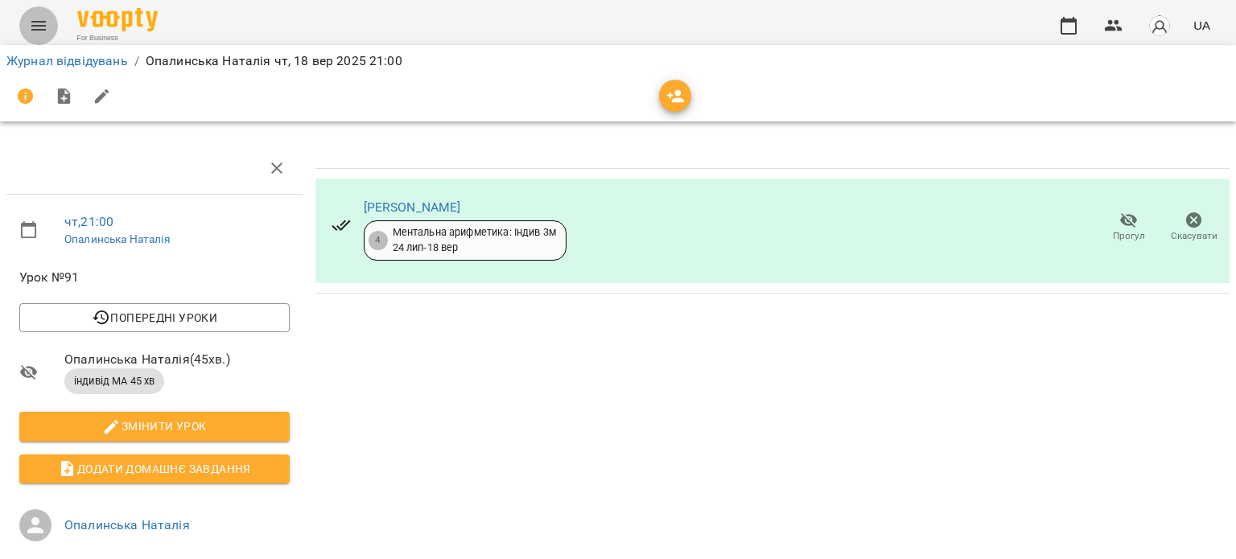
click at [36, 21] on icon "Menu" at bounding box center [38, 26] width 14 height 10
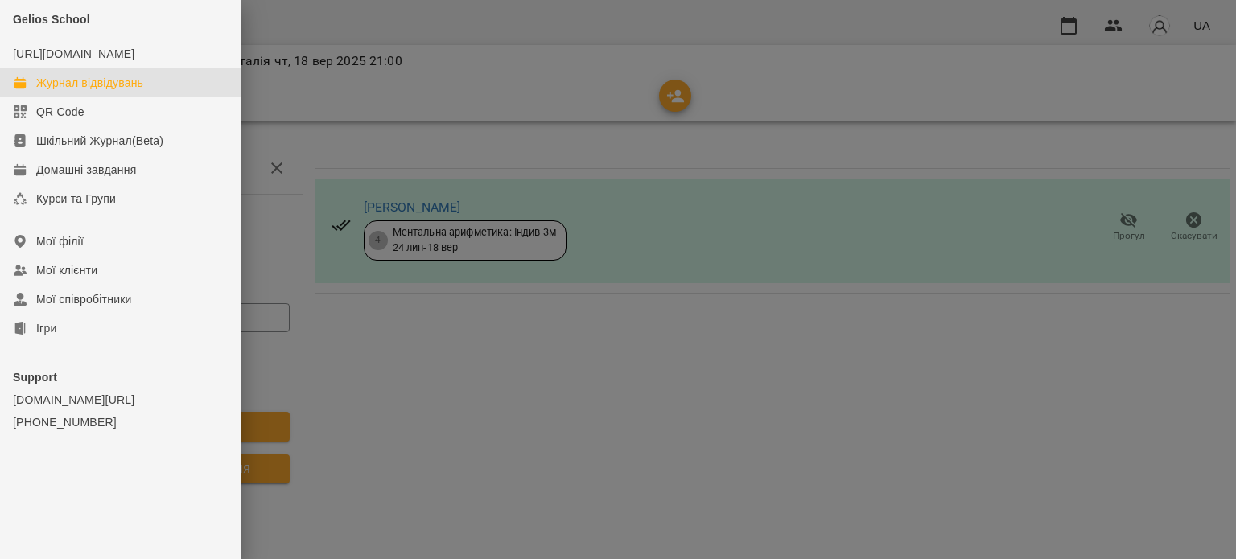
click at [107, 91] on div "Журнал відвідувань" at bounding box center [89, 83] width 107 height 16
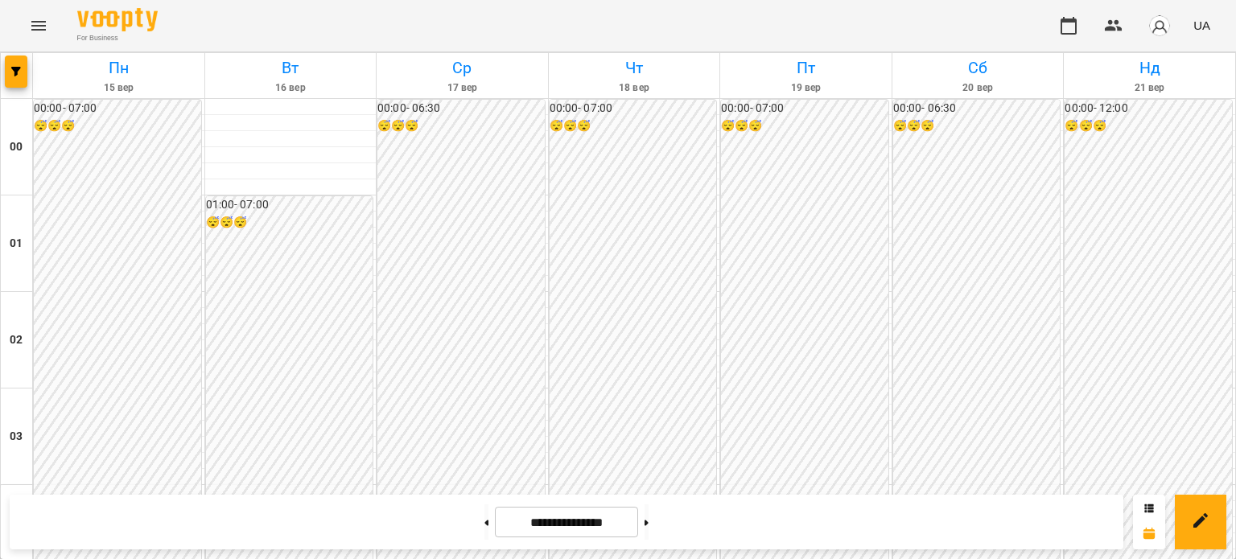
scroll to position [1929, 0]
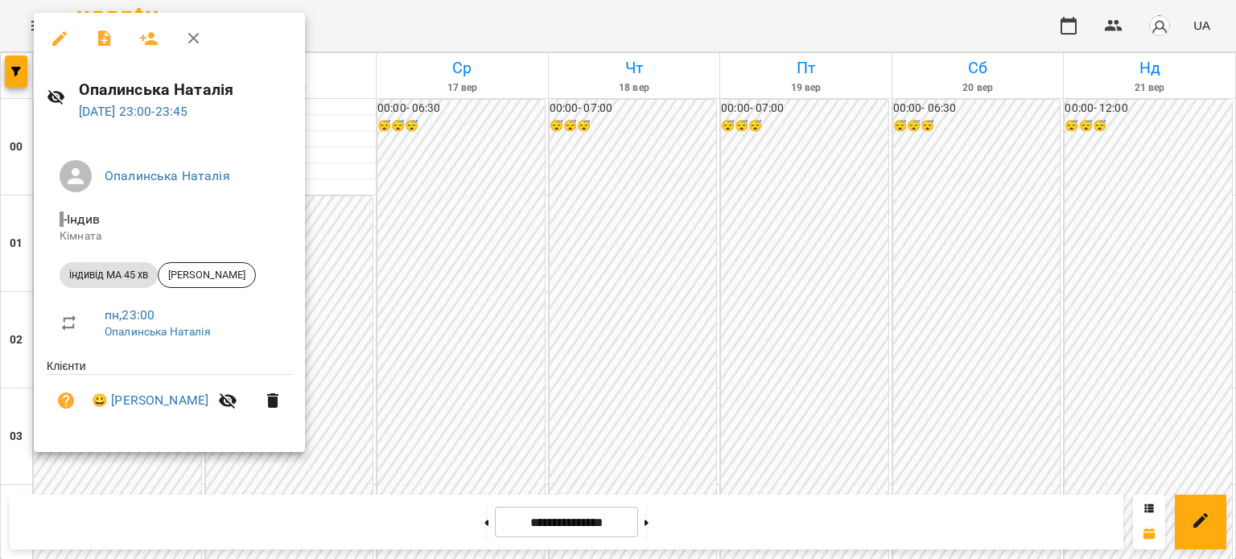
click at [454, 382] on div at bounding box center [618, 279] width 1236 height 559
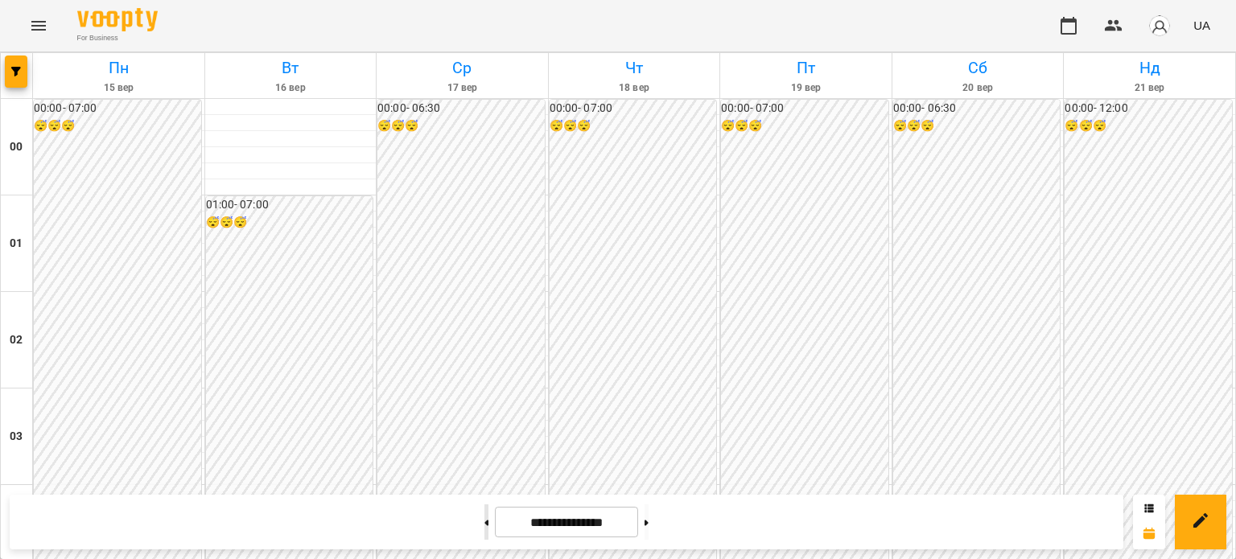
click at [485, 522] on button at bounding box center [487, 522] width 4 height 35
click at [485, 518] on button at bounding box center [487, 522] width 4 height 35
type input "**********"
click at [33, 23] on icon "Menu" at bounding box center [38, 25] width 19 height 19
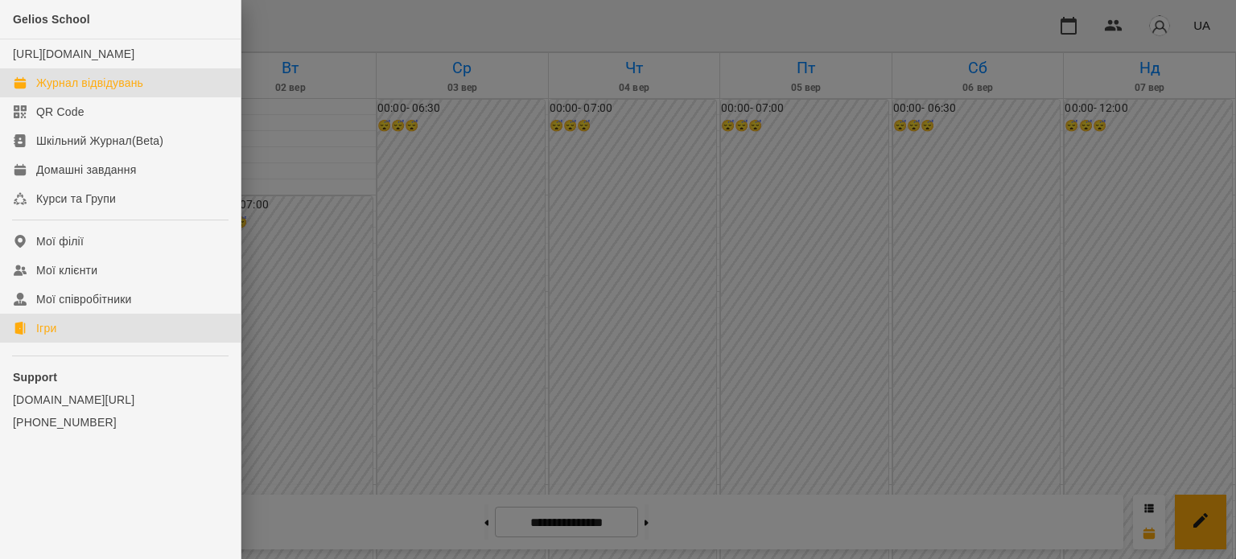
click at [49, 336] on div "Ігри" at bounding box center [46, 328] width 20 height 16
